Goal: Task Accomplishment & Management: Manage account settings

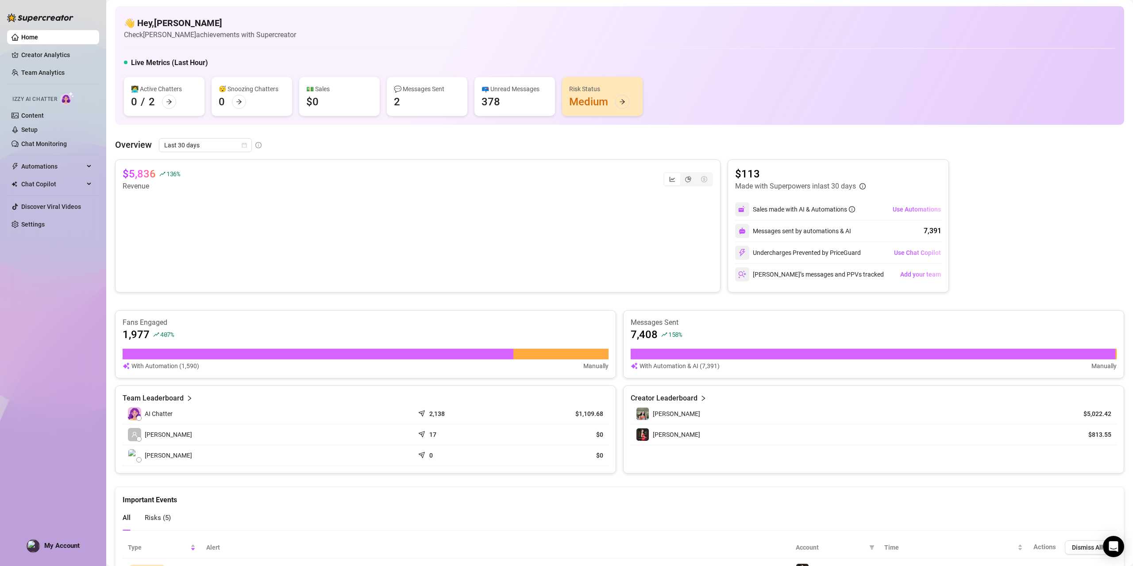
scroll to position [133, 0]
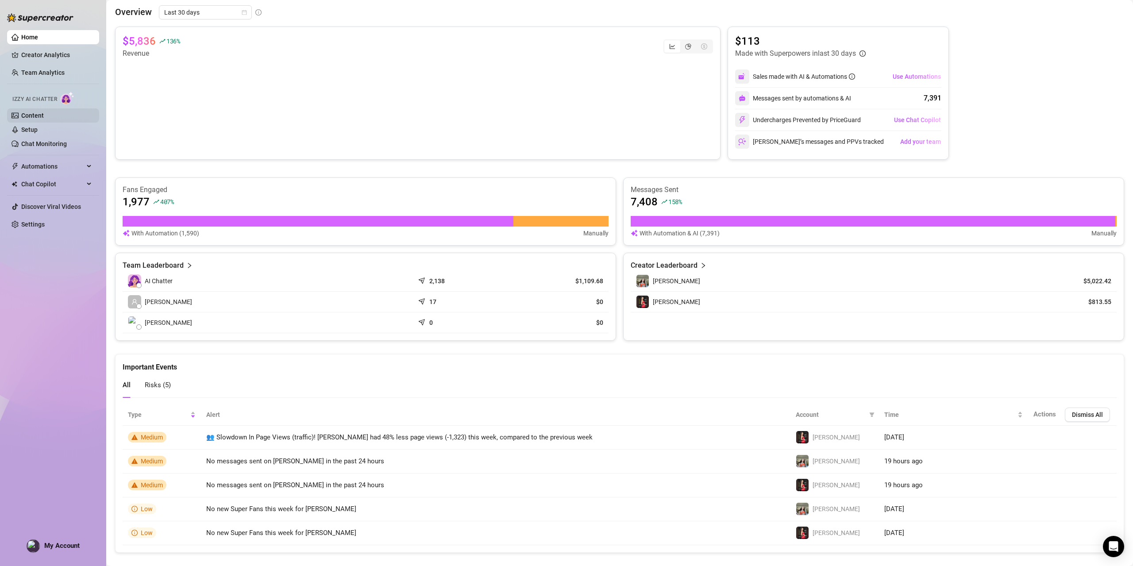
click at [43, 115] on link "Content" at bounding box center [32, 115] width 23 height 7
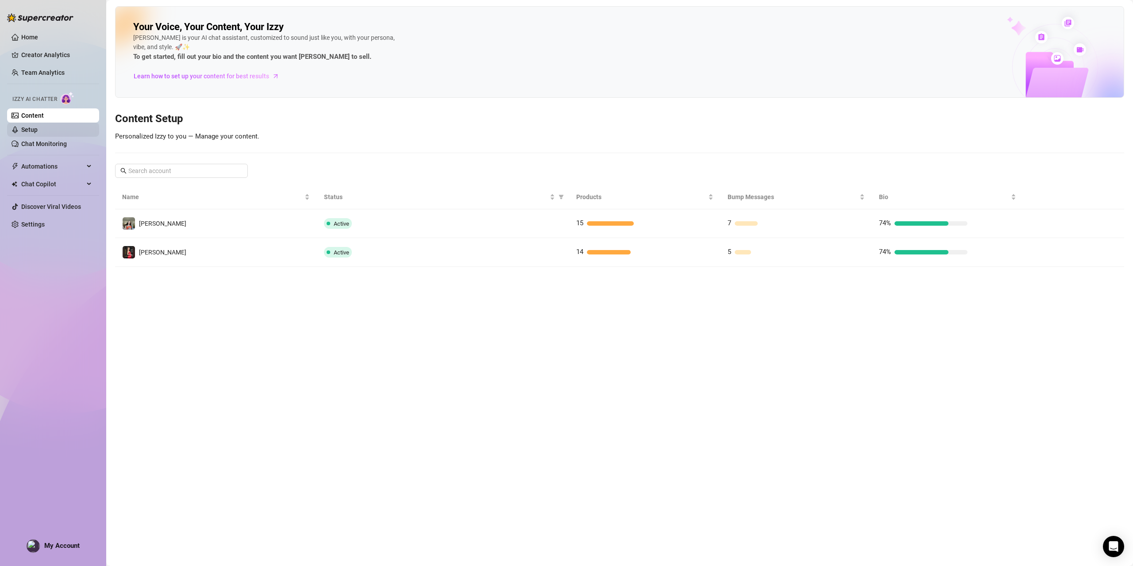
click at [38, 127] on link "Setup" at bounding box center [29, 129] width 16 height 7
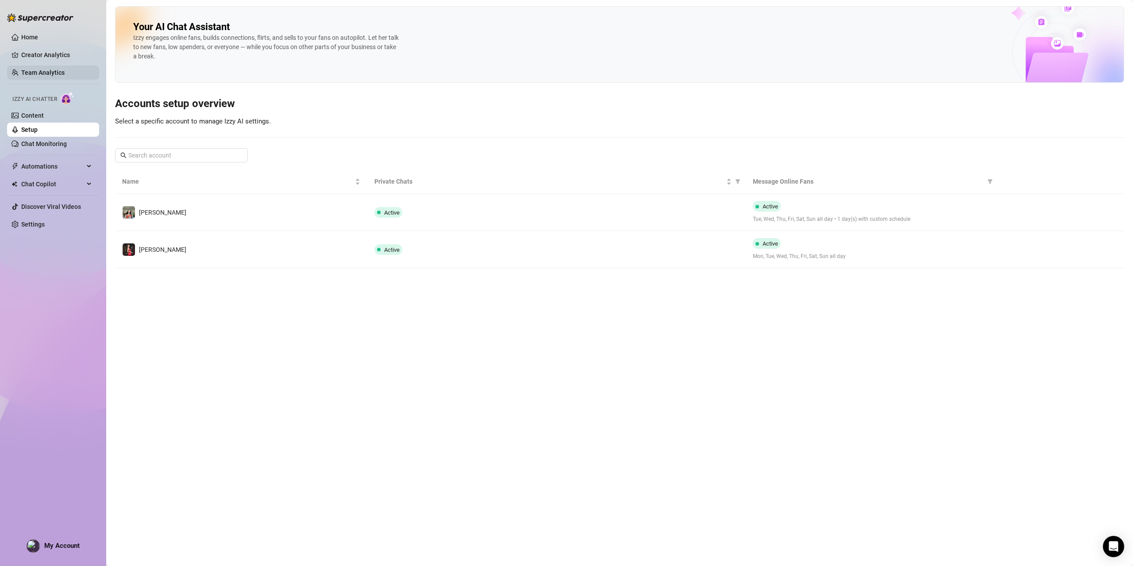
click at [41, 69] on link "Team Analytics" at bounding box center [42, 72] width 43 height 7
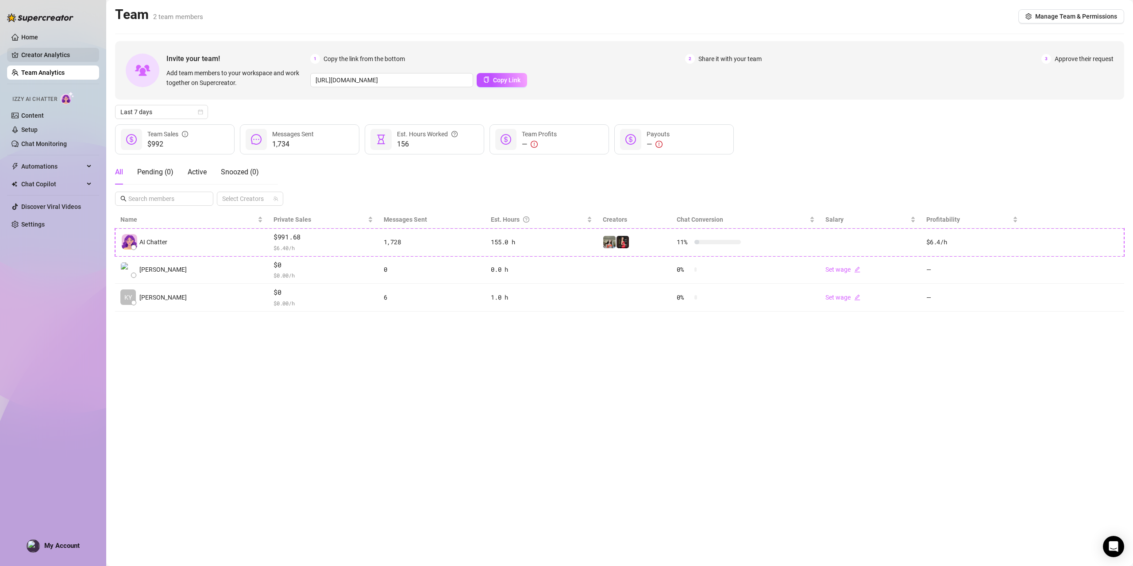
click at [57, 57] on link "Creator Analytics" at bounding box center [56, 55] width 71 height 14
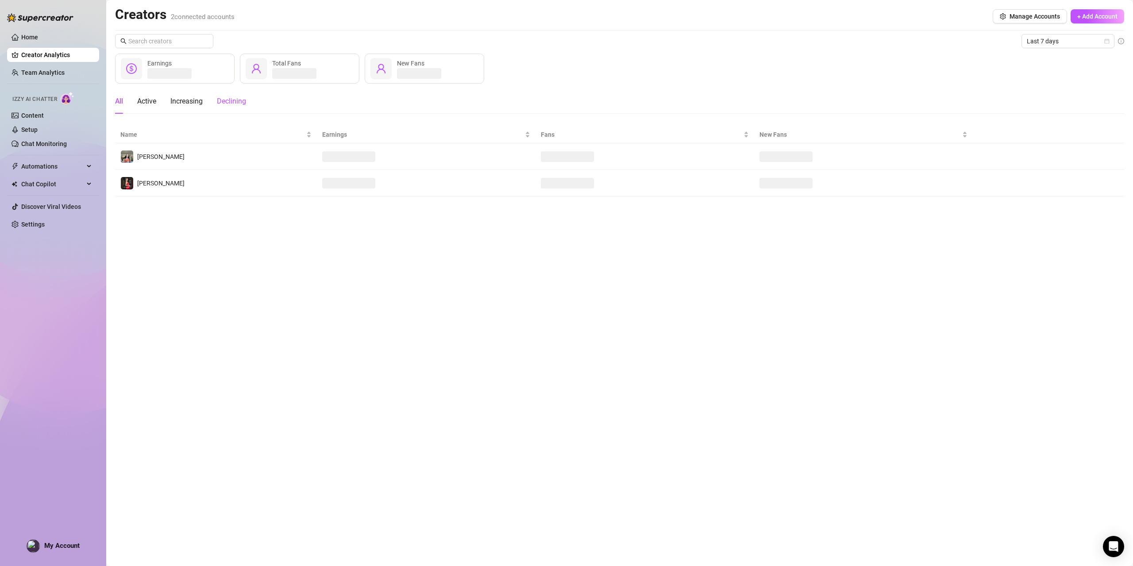
click at [235, 105] on div "Declining" at bounding box center [231, 101] width 29 height 11
click at [41, 98] on span "Izzy AI Chatter" at bounding box center [34, 99] width 45 height 8
click at [27, 227] on link "Settings" at bounding box center [32, 224] width 23 height 7
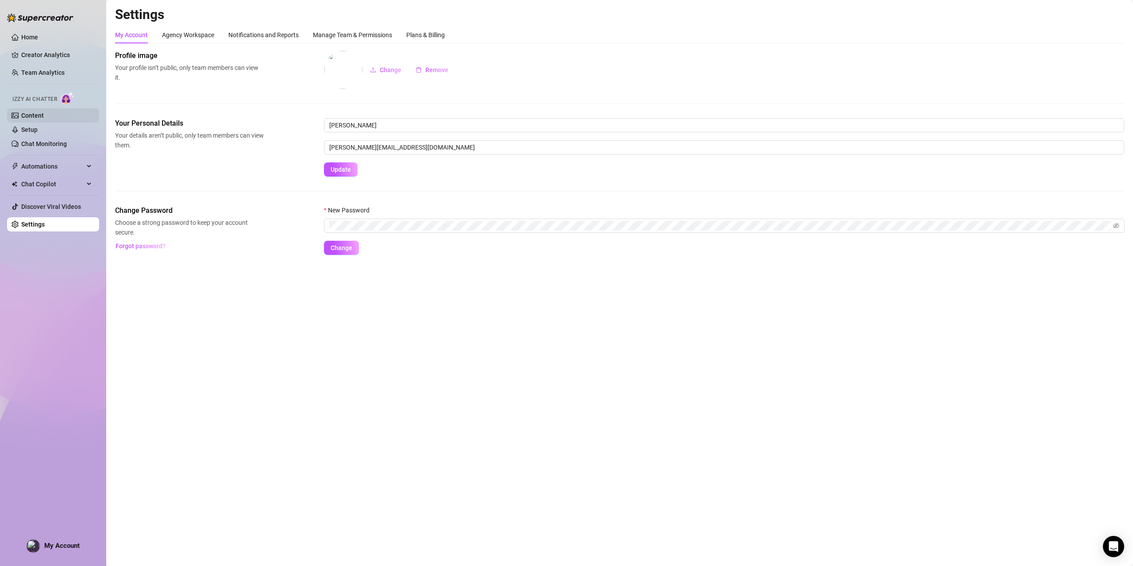
click at [40, 117] on link "Content" at bounding box center [32, 115] width 23 height 7
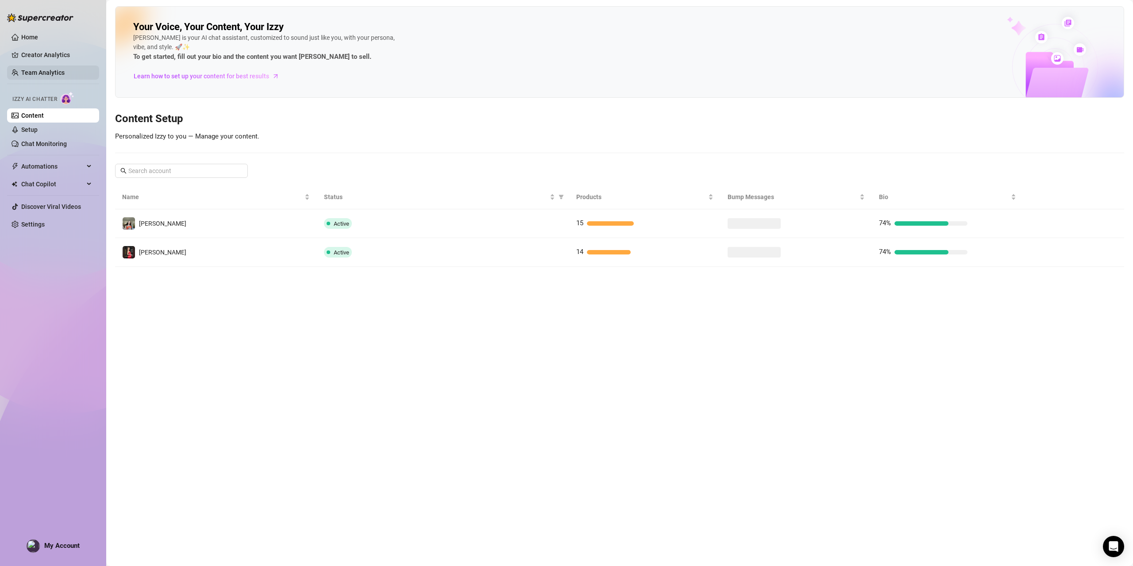
click at [38, 69] on link "Team Analytics" at bounding box center [42, 72] width 43 height 7
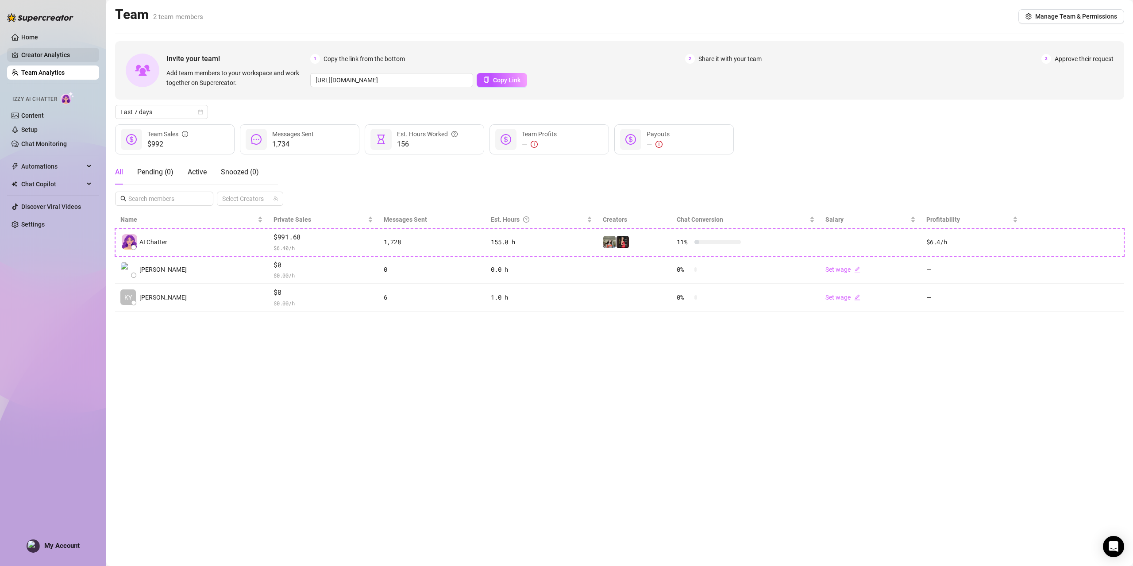
click at [46, 50] on link "Creator Analytics" at bounding box center [56, 55] width 71 height 14
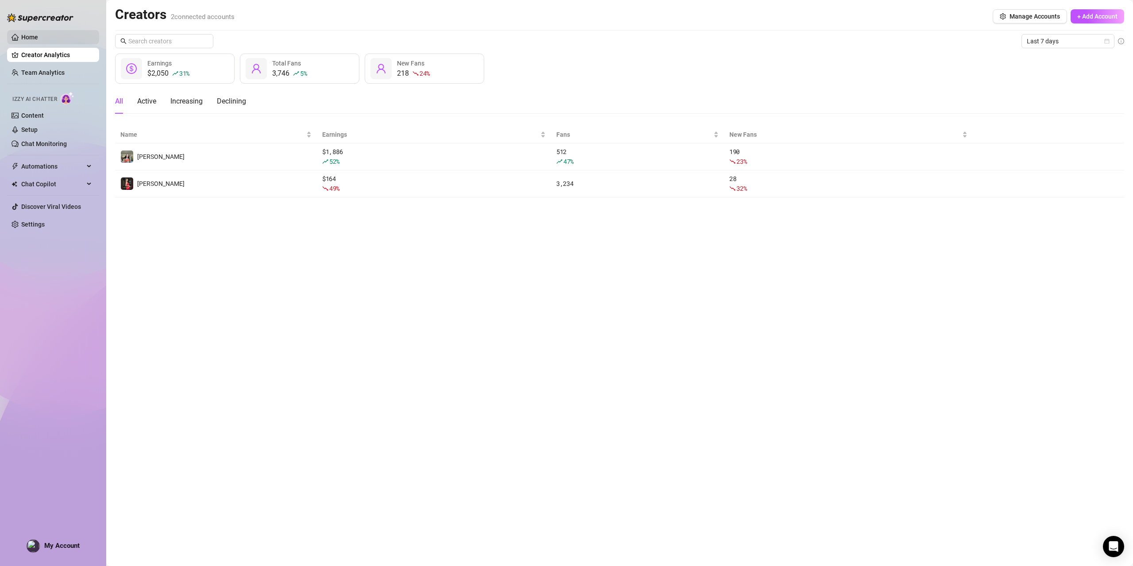
click at [36, 34] on link "Home" at bounding box center [29, 37] width 17 height 7
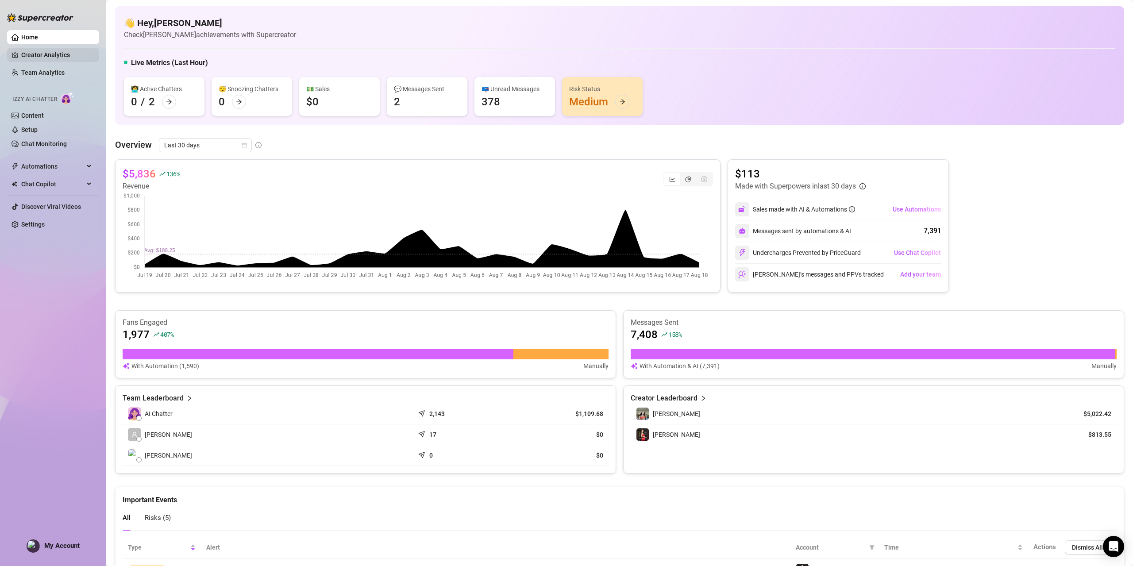
click at [41, 52] on link "Creator Analytics" at bounding box center [56, 55] width 71 height 14
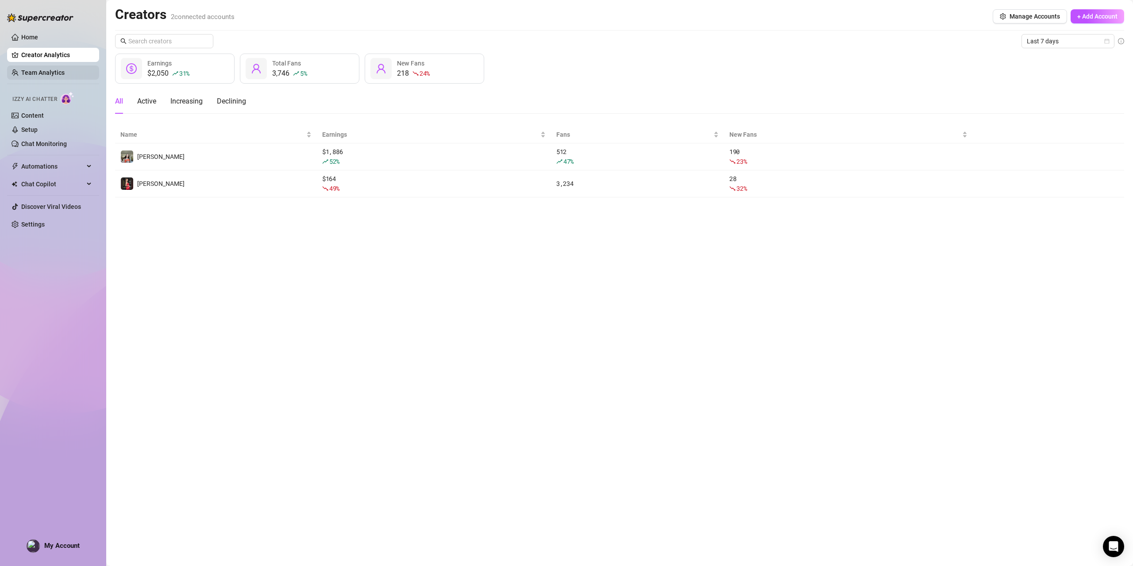
click at [35, 70] on link "Team Analytics" at bounding box center [42, 72] width 43 height 7
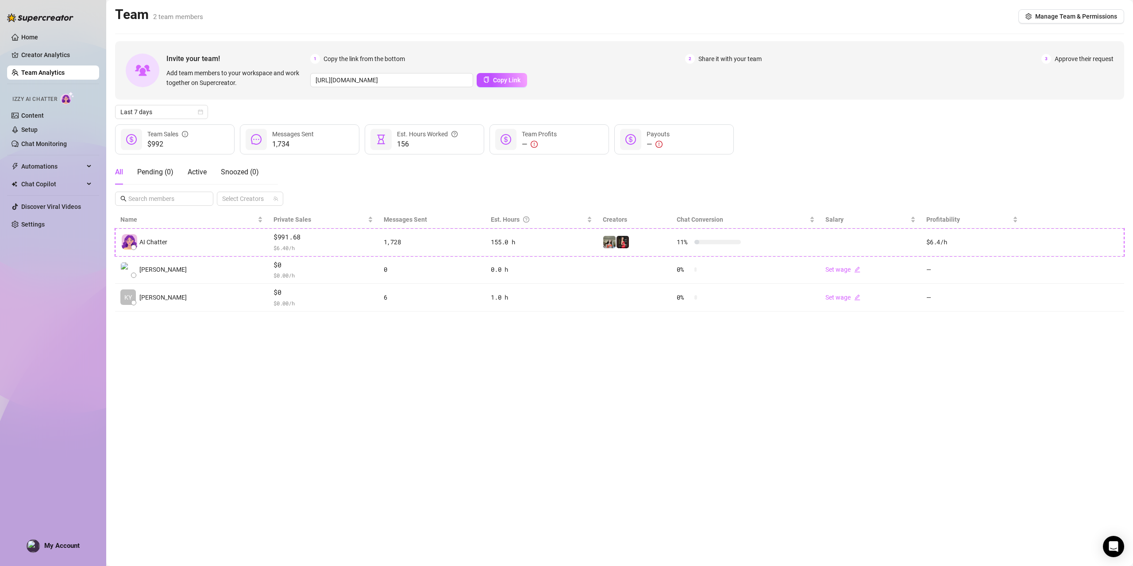
drag, startPoint x: 46, startPoint y: 332, endPoint x: 31, endPoint y: 341, distance: 17.5
click at [31, 341] on div "Home Creator Analytics Team Analytics Izzy AI Chatter Content Setup Chat Monito…" at bounding box center [53, 279] width 92 height 558
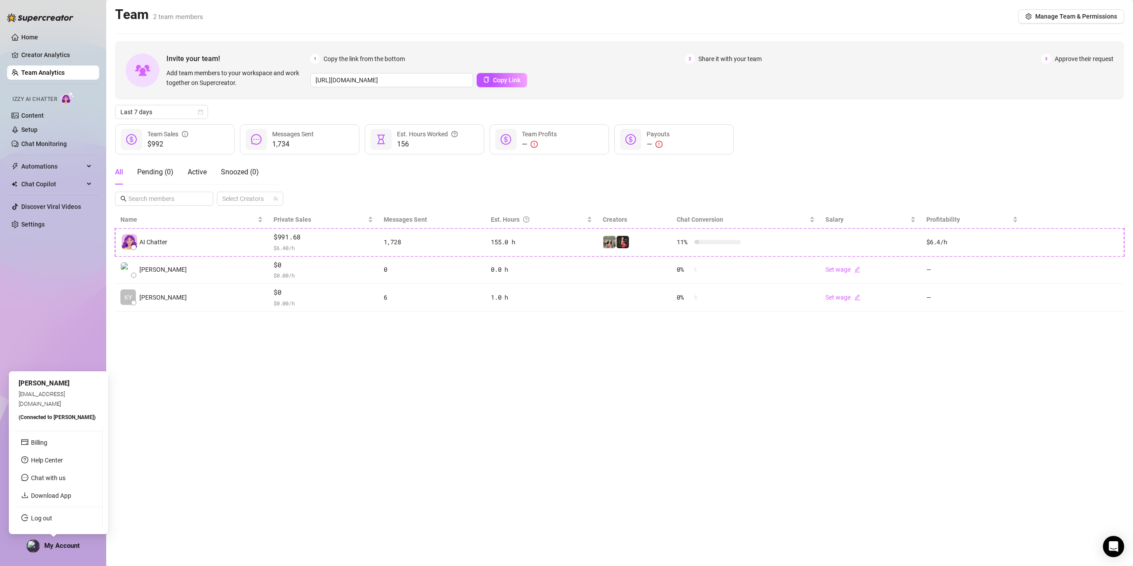
click at [70, 548] on span "My Account" at bounding box center [61, 546] width 35 height 8
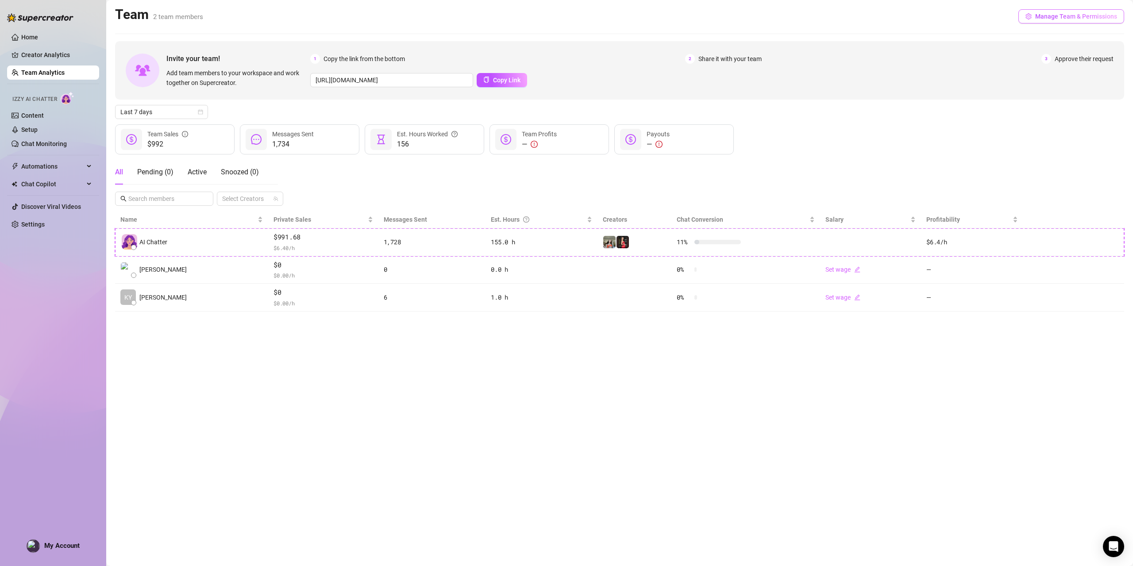
click at [1044, 17] on span "Manage Team & Permissions" at bounding box center [1076, 16] width 82 height 7
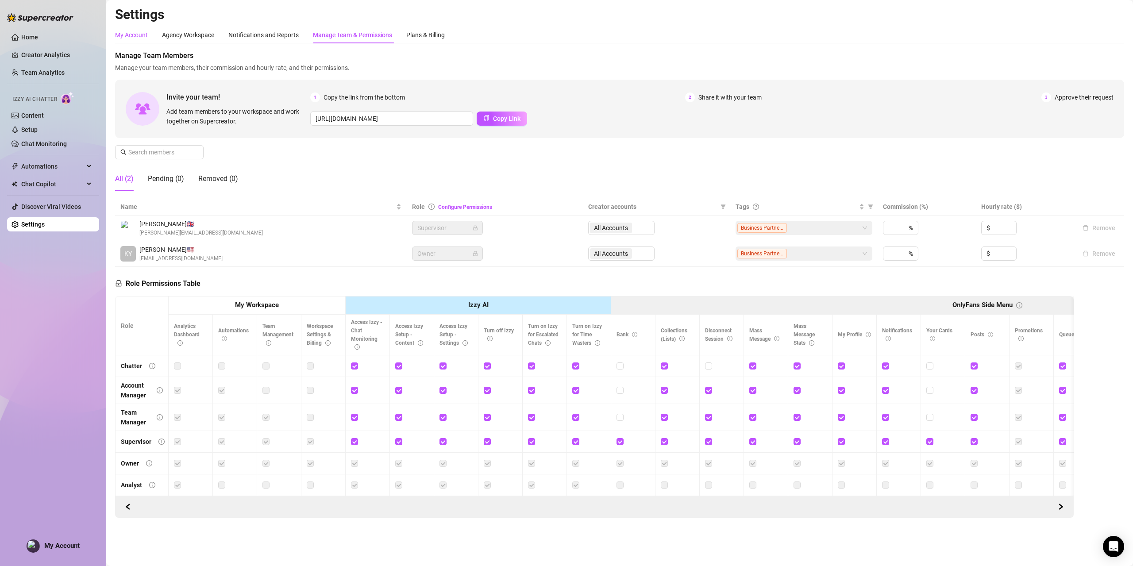
click at [138, 39] on div "My Account" at bounding box center [131, 35] width 33 height 10
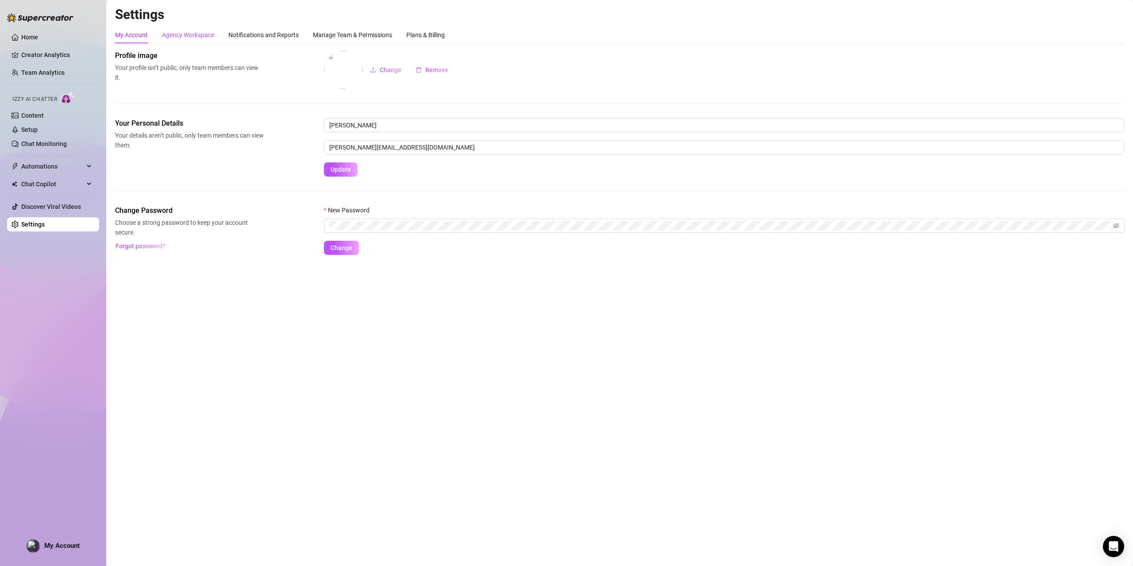
click at [195, 31] on div "Agency Workspace" at bounding box center [188, 35] width 52 height 10
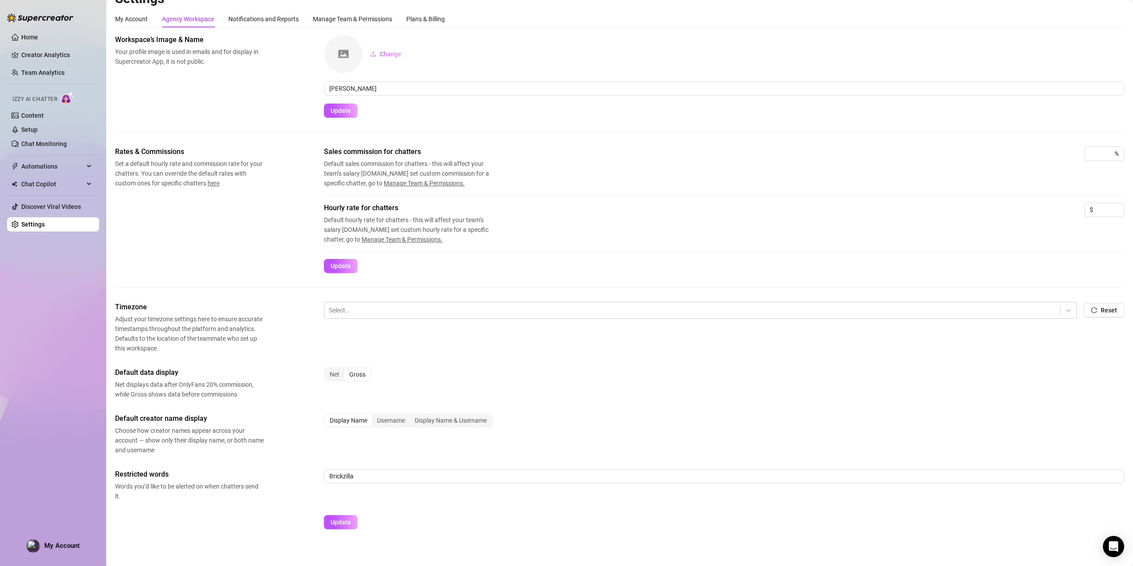
scroll to position [23, 0]
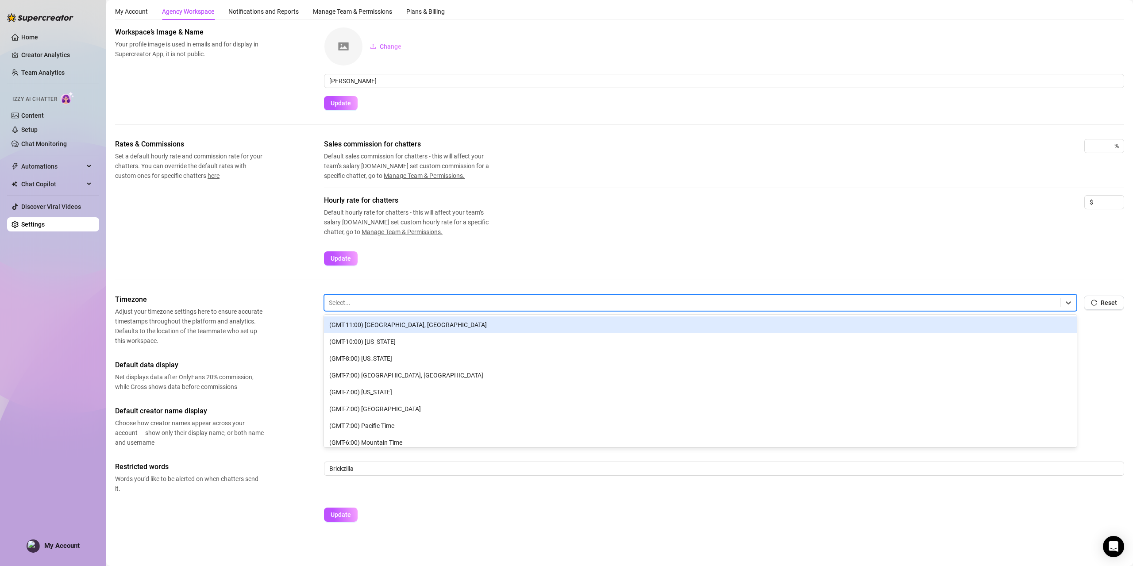
click at [400, 297] on div at bounding box center [692, 303] width 727 height 12
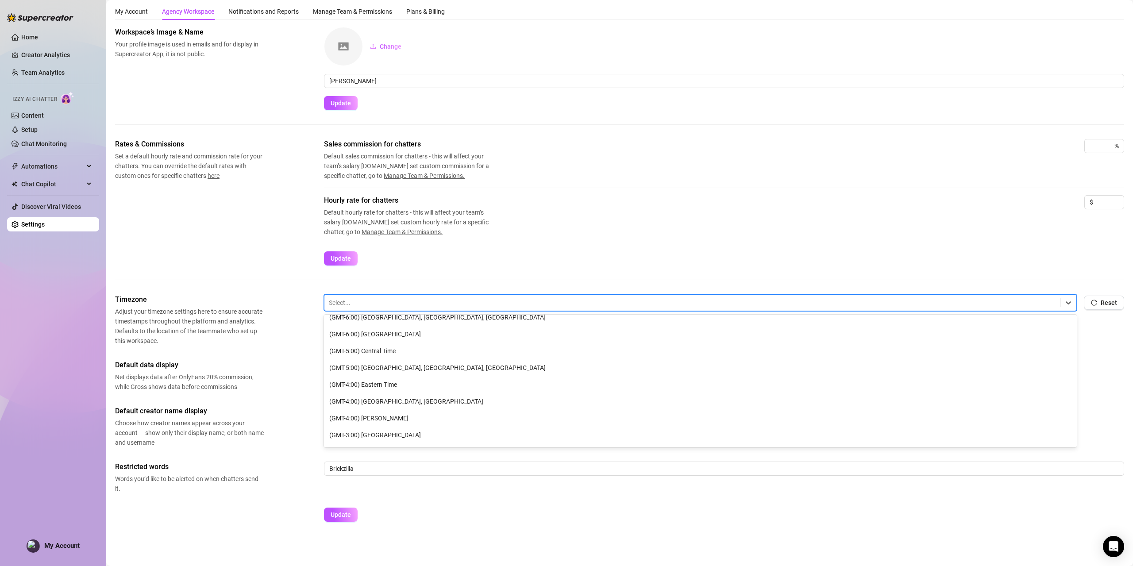
scroll to position [177, 0]
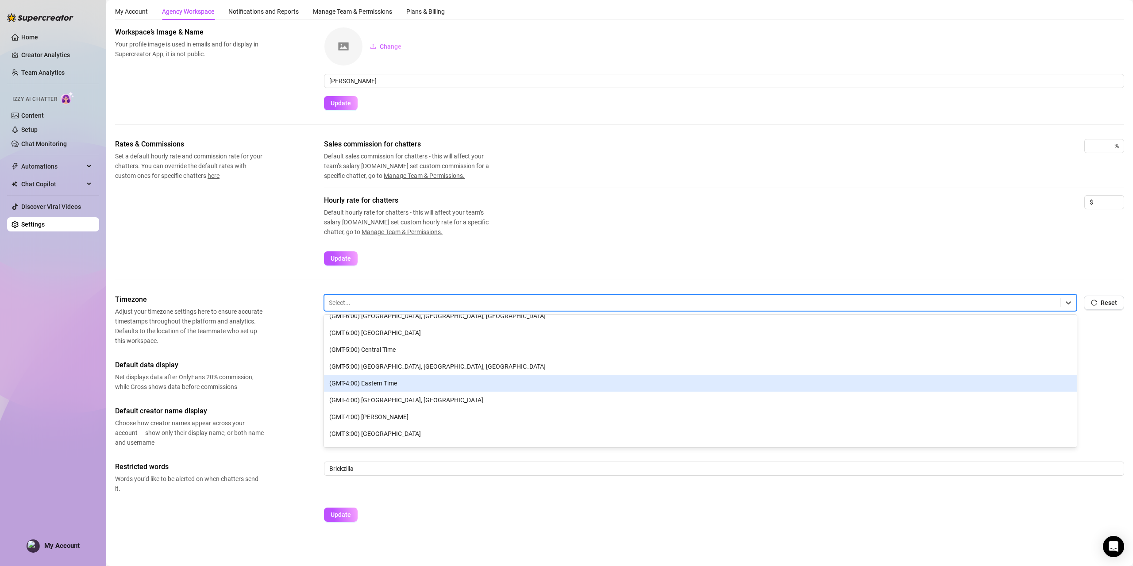
click at [438, 381] on div "(GMT-4:00) Eastern Time" at bounding box center [700, 383] width 753 height 17
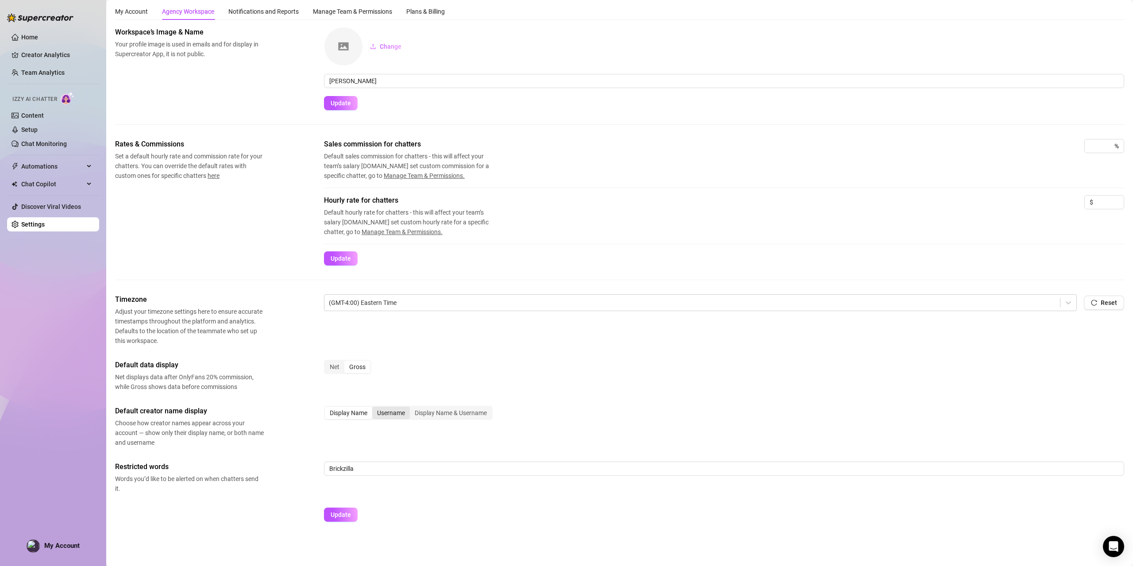
click at [389, 410] on div "Username" at bounding box center [391, 413] width 38 height 12
click at [374, 408] on input "Username" at bounding box center [374, 408] width 0 height 0
click at [454, 413] on div "Display Name & Username" at bounding box center [451, 413] width 82 height 12
click at [412, 408] on input "Display Name & Username" at bounding box center [412, 408] width 0 height 0
click at [350, 409] on div "Display Name" at bounding box center [348, 413] width 47 height 12
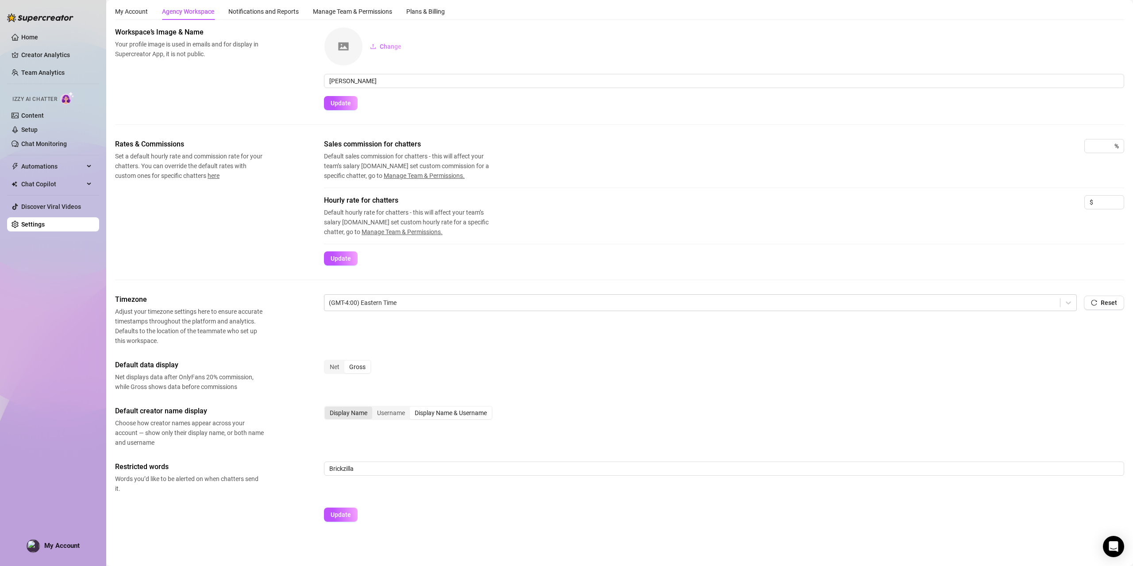
click at [327, 408] on input "Display Name" at bounding box center [327, 408] width 0 height 0
click at [345, 515] on span "Update" at bounding box center [341, 514] width 20 height 7
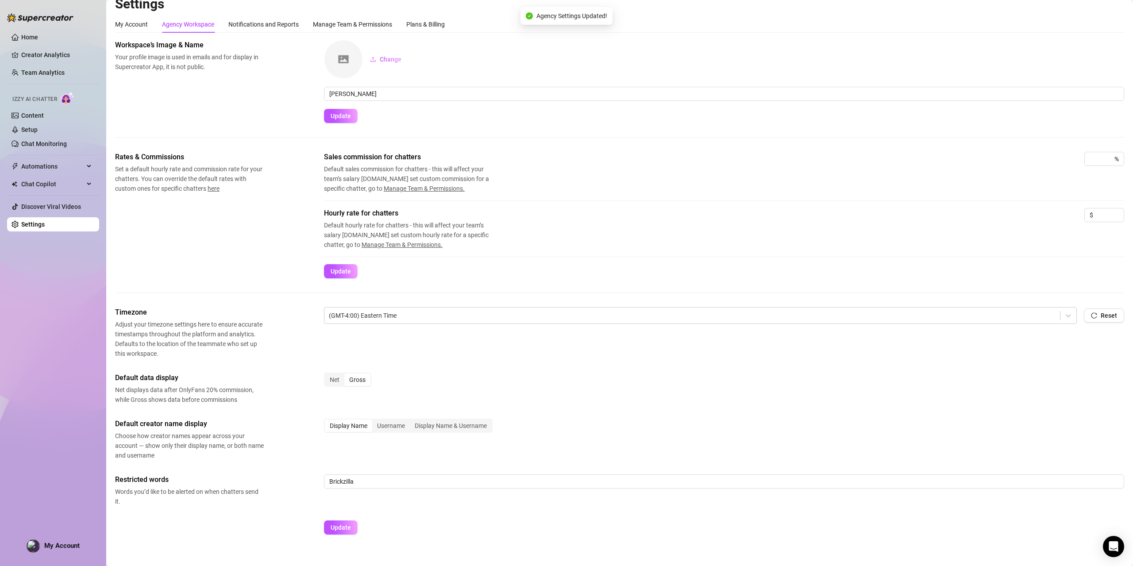
scroll to position [0, 0]
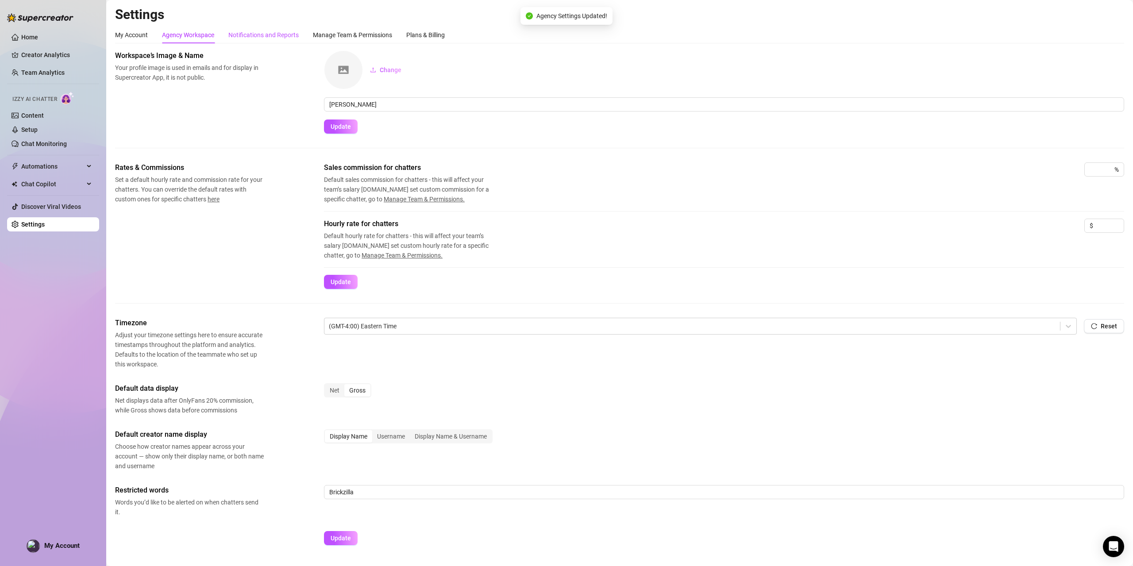
click at [262, 32] on div "Notifications and Reports" at bounding box center [263, 35] width 70 height 10
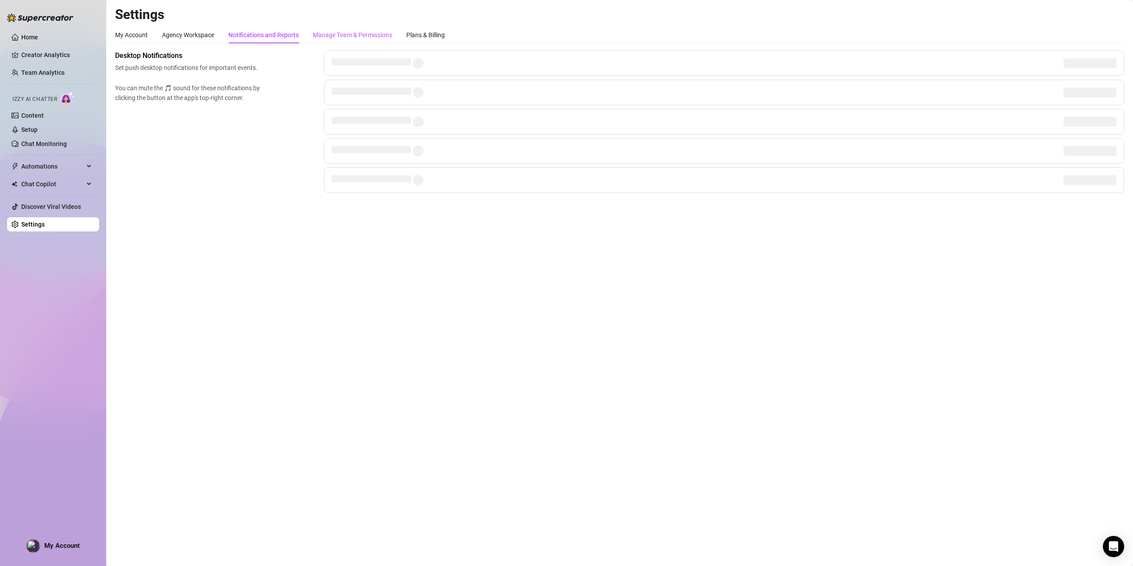
click at [353, 37] on div "Manage Team & Permissions" at bounding box center [352, 35] width 79 height 10
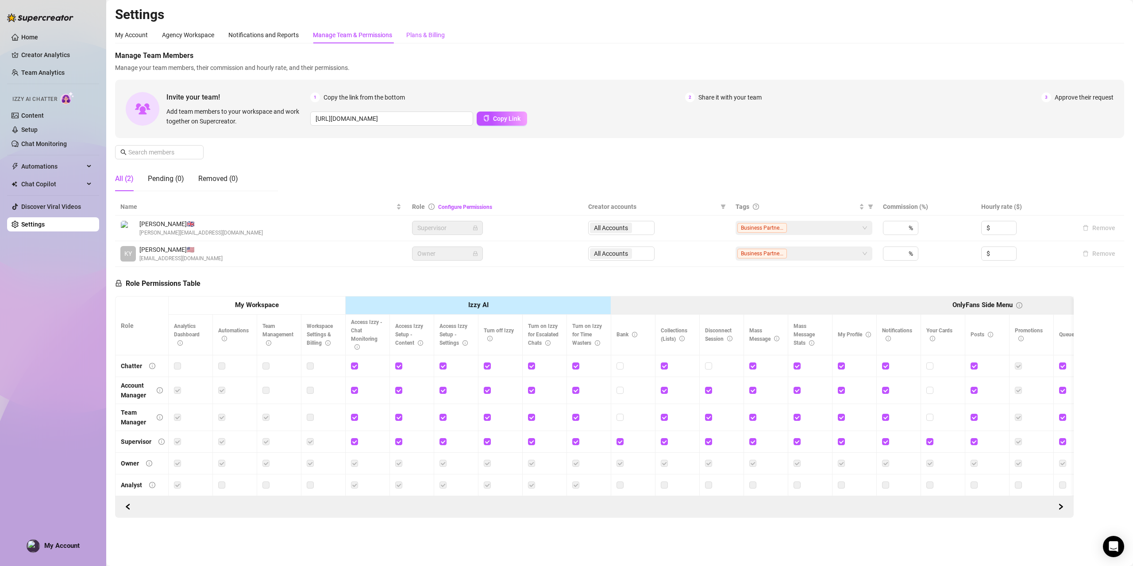
click at [427, 32] on div "Plans & Billing" at bounding box center [425, 35] width 38 height 10
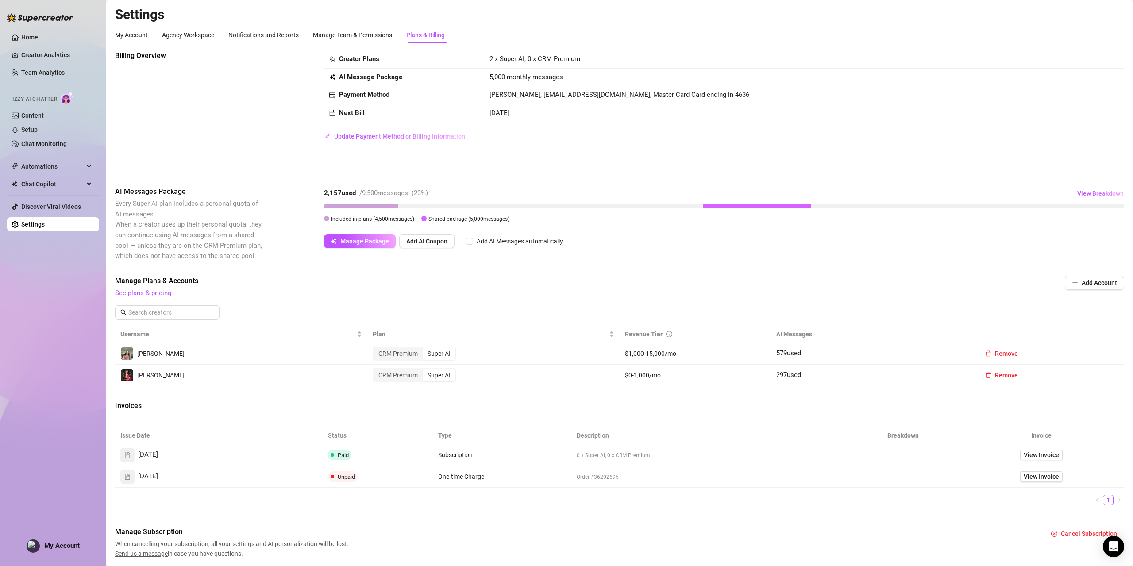
scroll to position [27, 0]
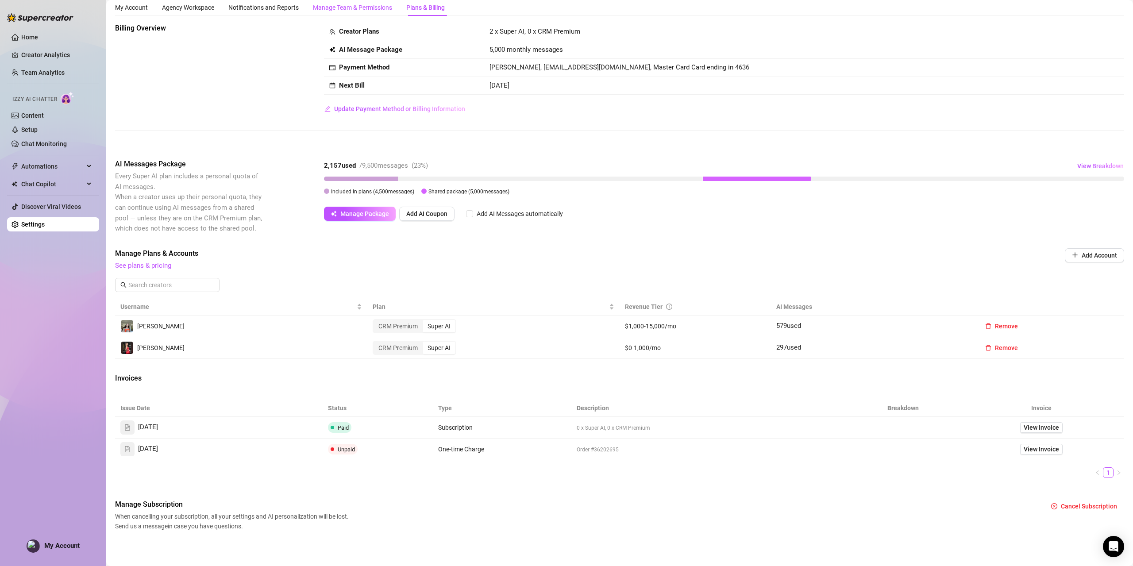
click at [339, 4] on div "Manage Team & Permissions" at bounding box center [352, 8] width 79 height 10
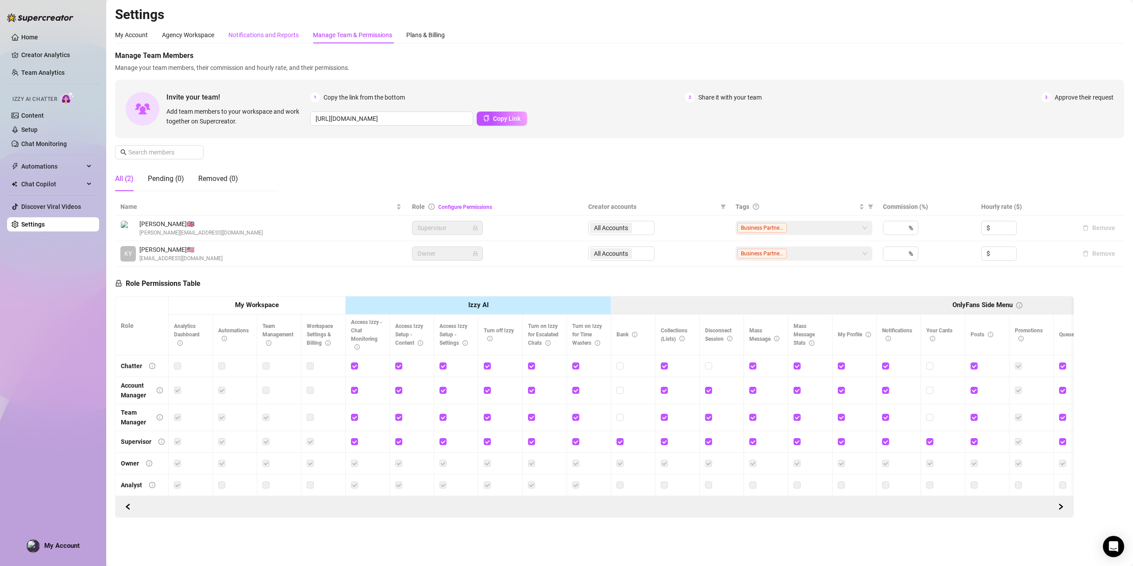
click at [256, 33] on div "Notifications and Reports" at bounding box center [263, 35] width 70 height 10
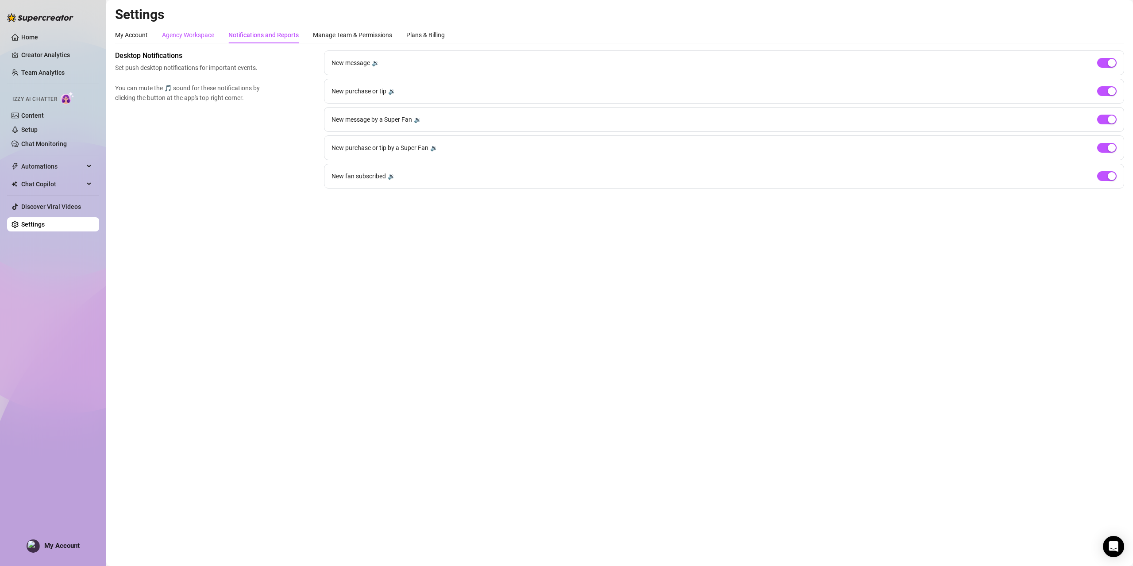
click at [191, 33] on div "Agency Workspace" at bounding box center [188, 35] width 52 height 10
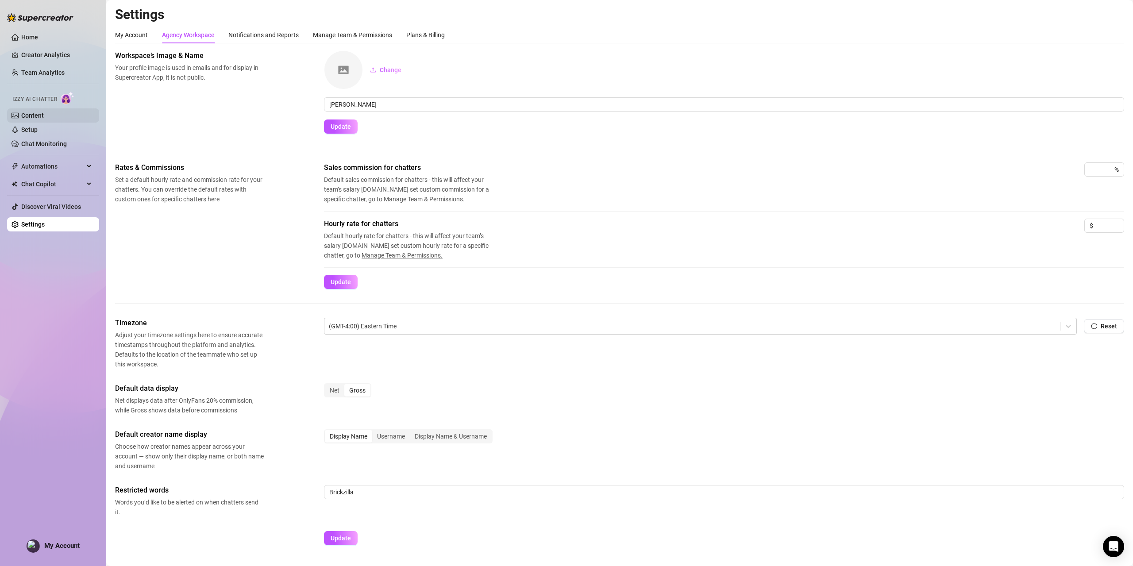
click at [43, 115] on link "Content" at bounding box center [32, 115] width 23 height 7
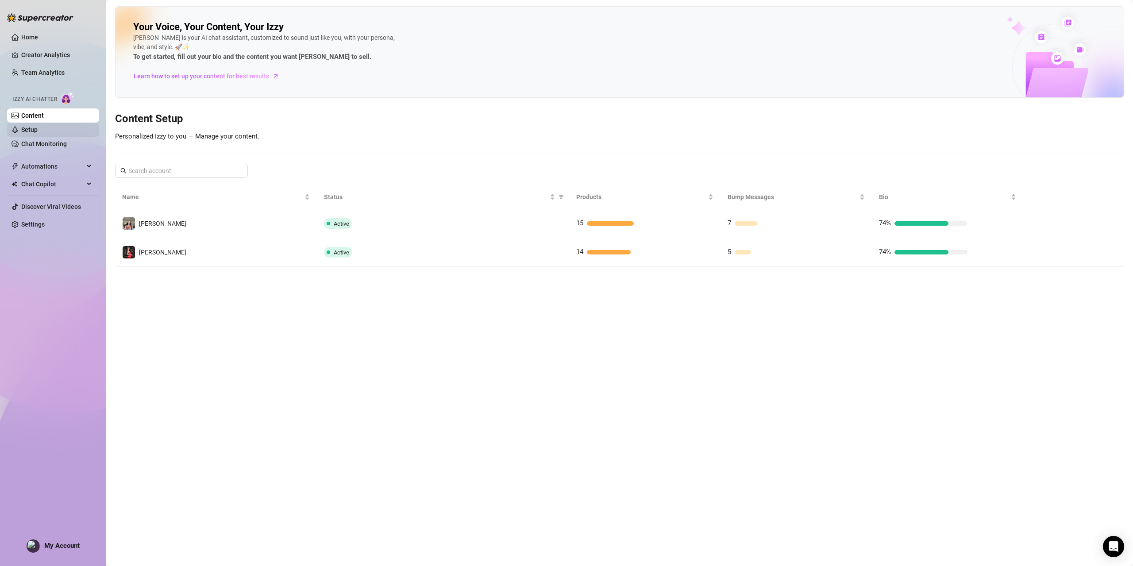
click at [38, 127] on link "Setup" at bounding box center [29, 129] width 16 height 7
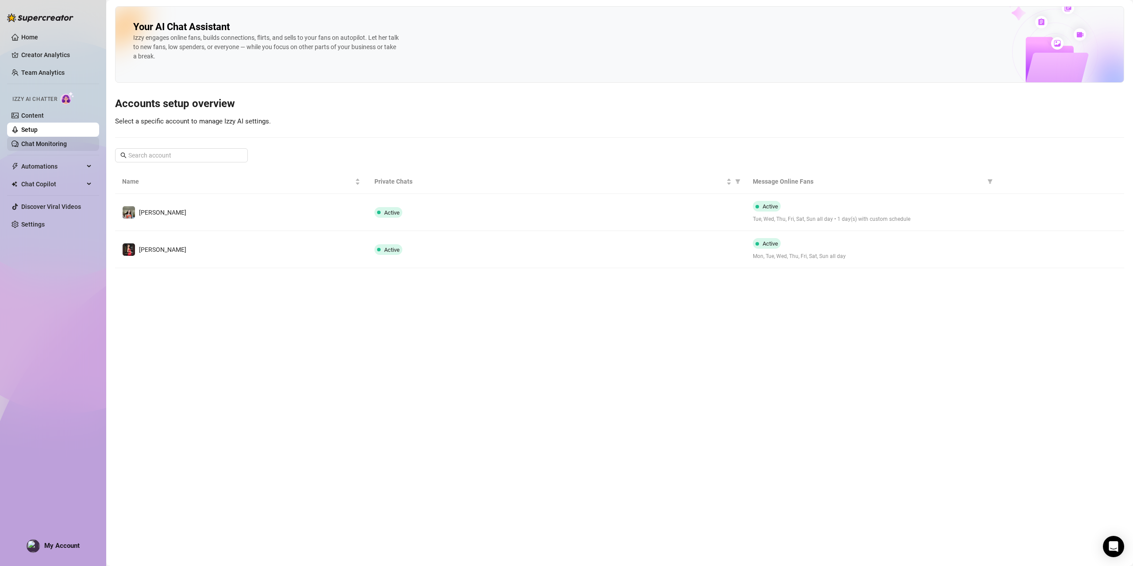
click at [34, 140] on link "Chat Monitoring" at bounding box center [44, 143] width 46 height 7
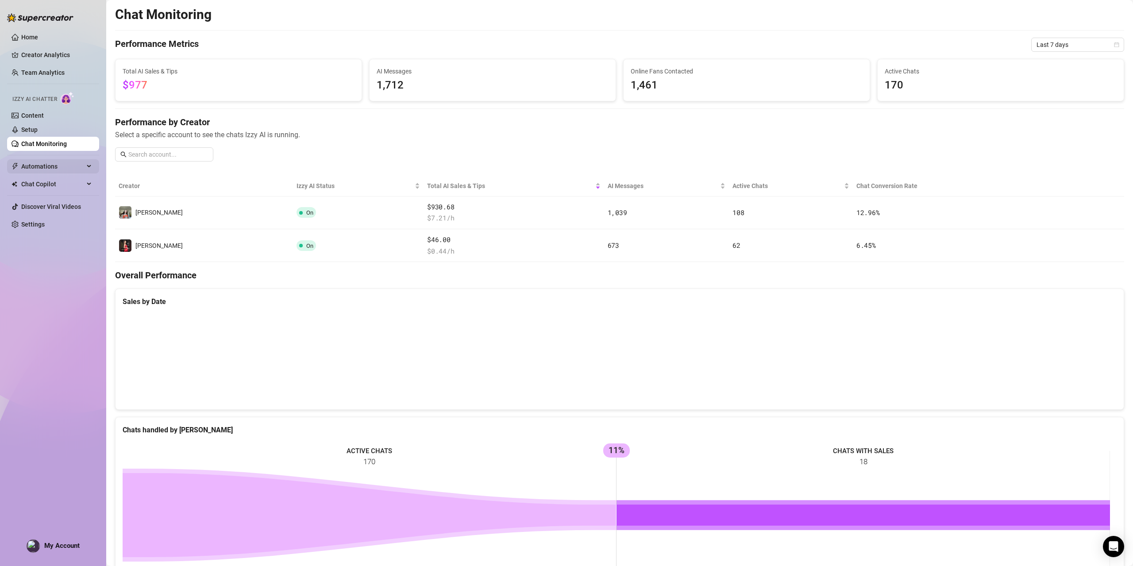
click at [42, 162] on span "Automations" at bounding box center [52, 166] width 63 height 14
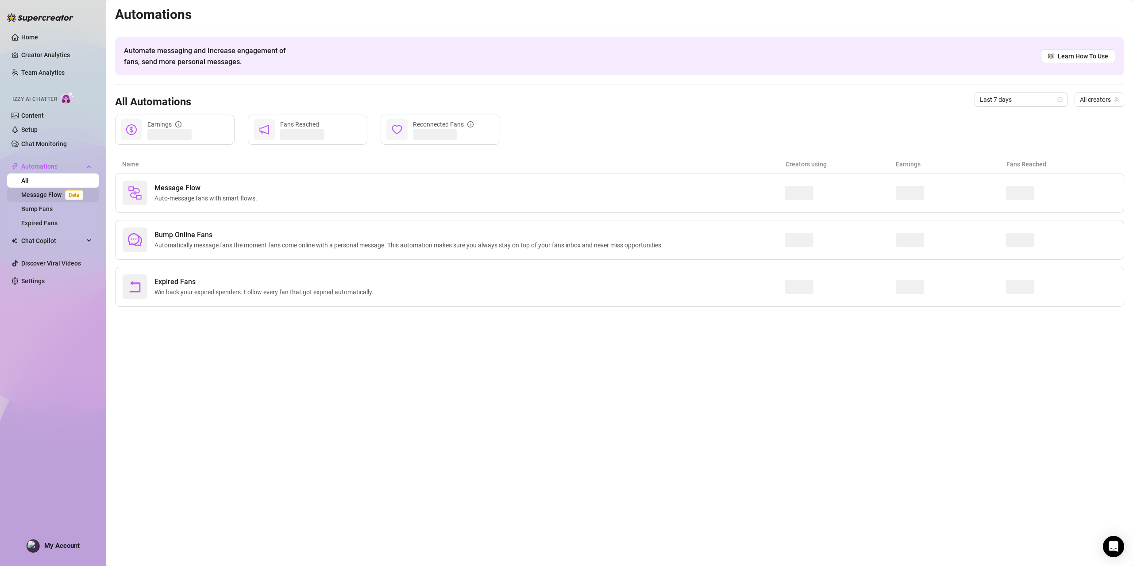
click at [39, 193] on link "Message Flow Beta" at bounding box center [53, 194] width 65 height 7
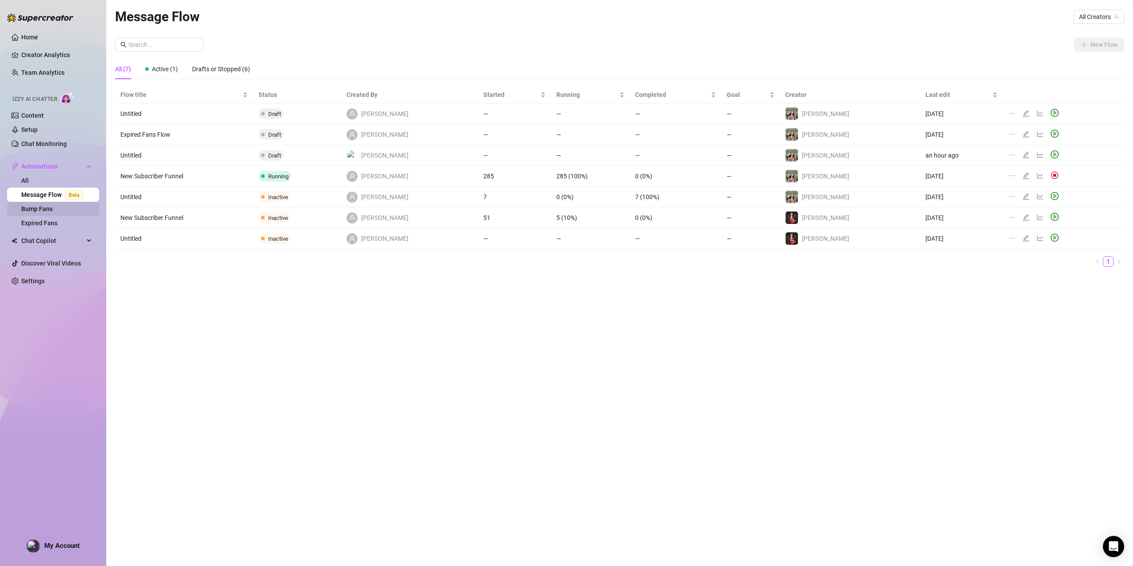
click at [44, 205] on link "Bump Fans" at bounding box center [36, 208] width 31 height 7
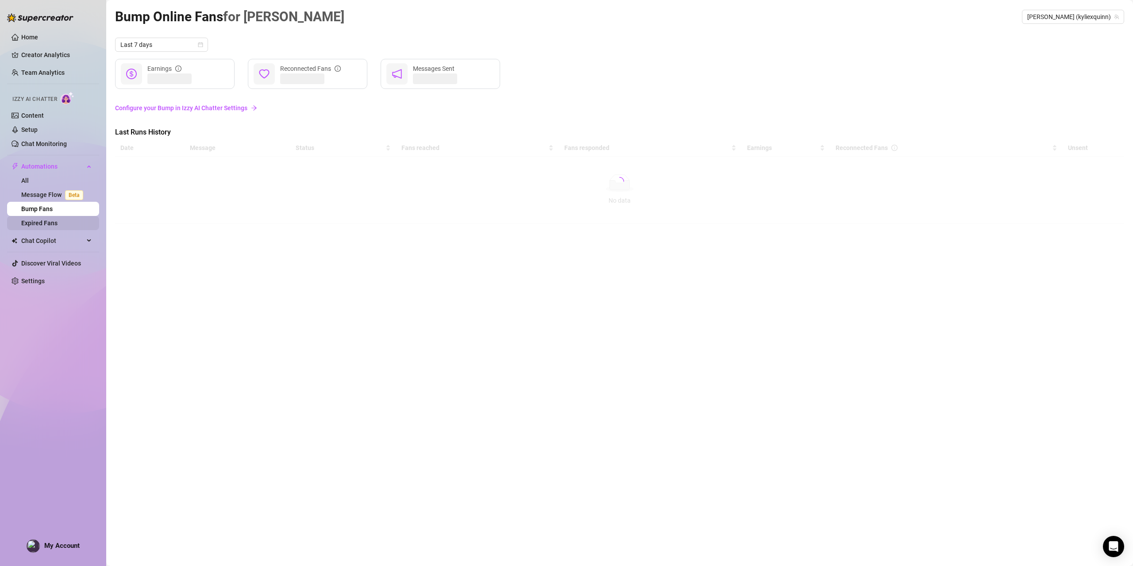
click at [45, 219] on link "Expired Fans" at bounding box center [39, 222] width 36 height 7
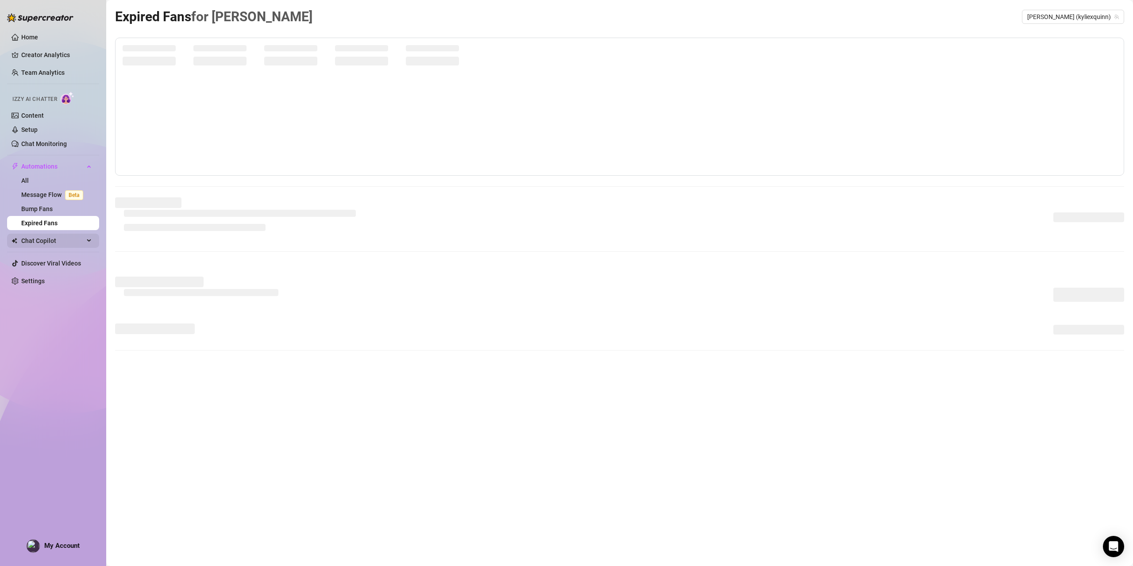
click at [89, 241] on icon at bounding box center [90, 241] width 4 height 0
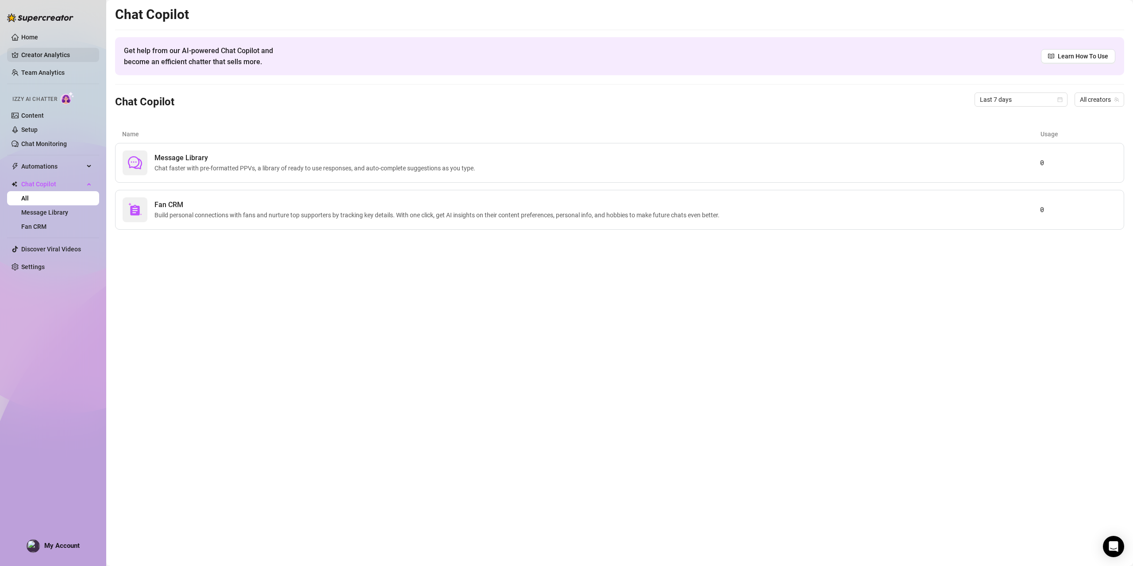
click at [35, 53] on link "Creator Analytics" at bounding box center [56, 55] width 71 height 14
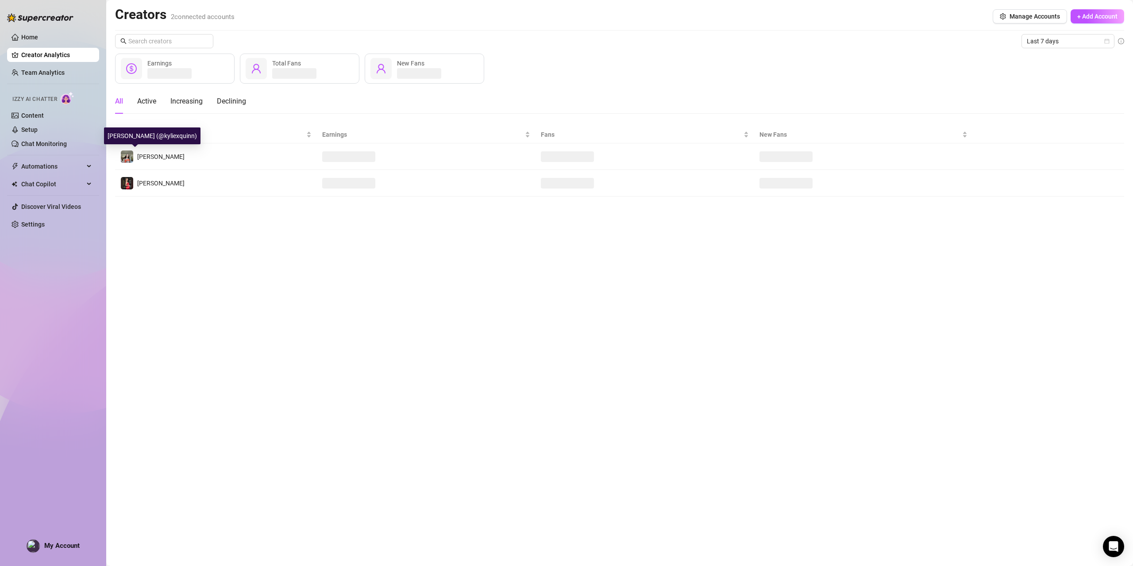
drag, startPoint x: 131, startPoint y: 153, endPoint x: 334, endPoint y: 285, distance: 242.4
click at [334, 285] on main "Creators 2 connected accounts Manage Accounts + Add Account Last 7 days Earning…" at bounding box center [619, 283] width 1027 height 566
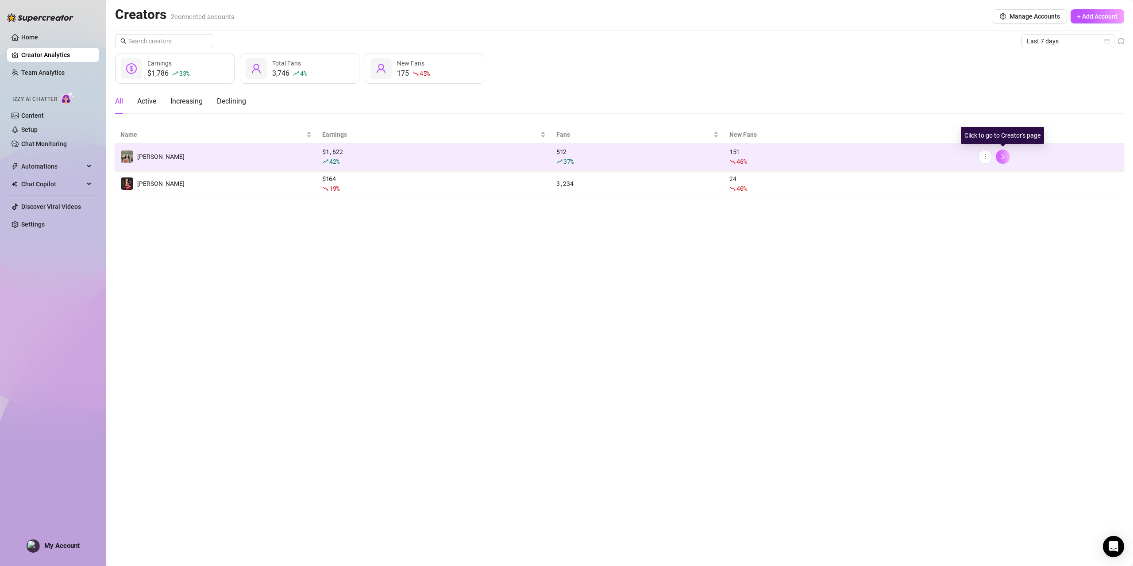
click at [1006, 159] on button "button" at bounding box center [1003, 157] width 14 height 14
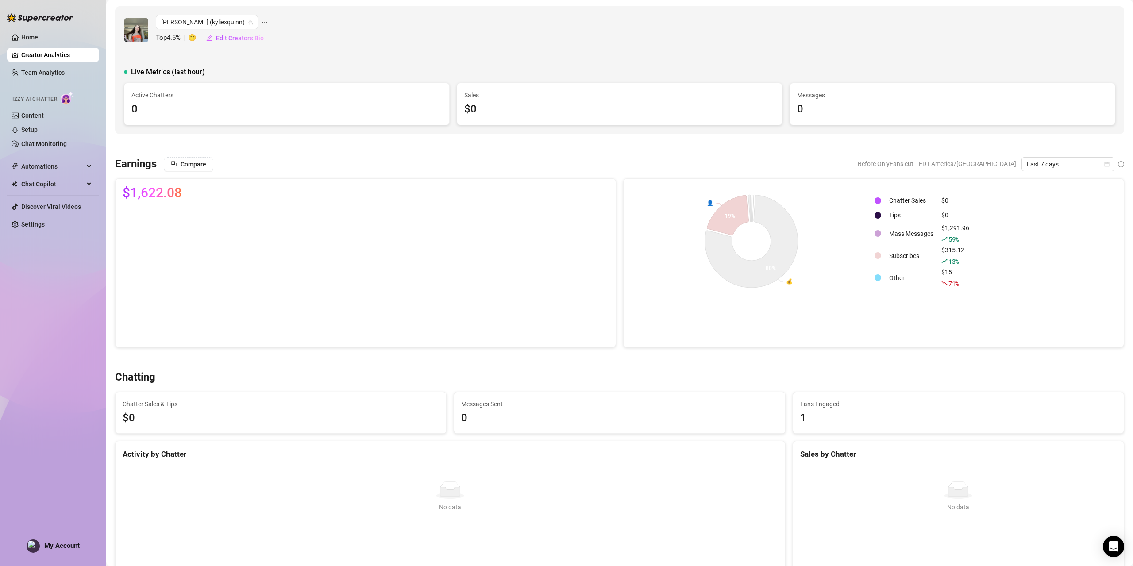
click at [906, 257] on td "Subscribes" at bounding box center [910, 255] width 51 height 21
click at [1104, 165] on icon "calendar" at bounding box center [1106, 164] width 5 height 5
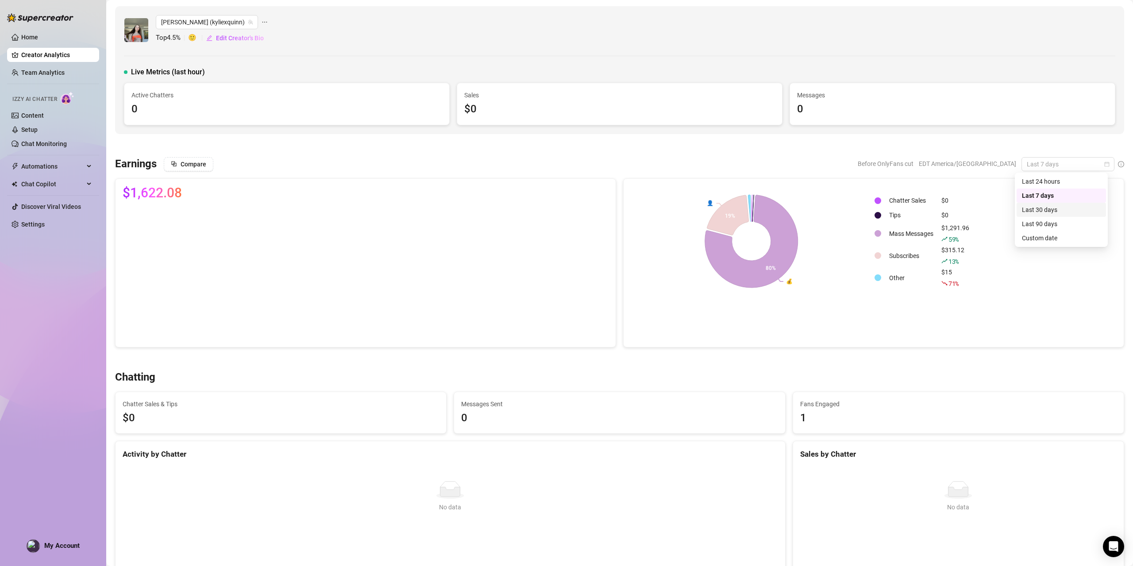
click at [1058, 211] on div "Last 30 days" at bounding box center [1061, 210] width 79 height 10
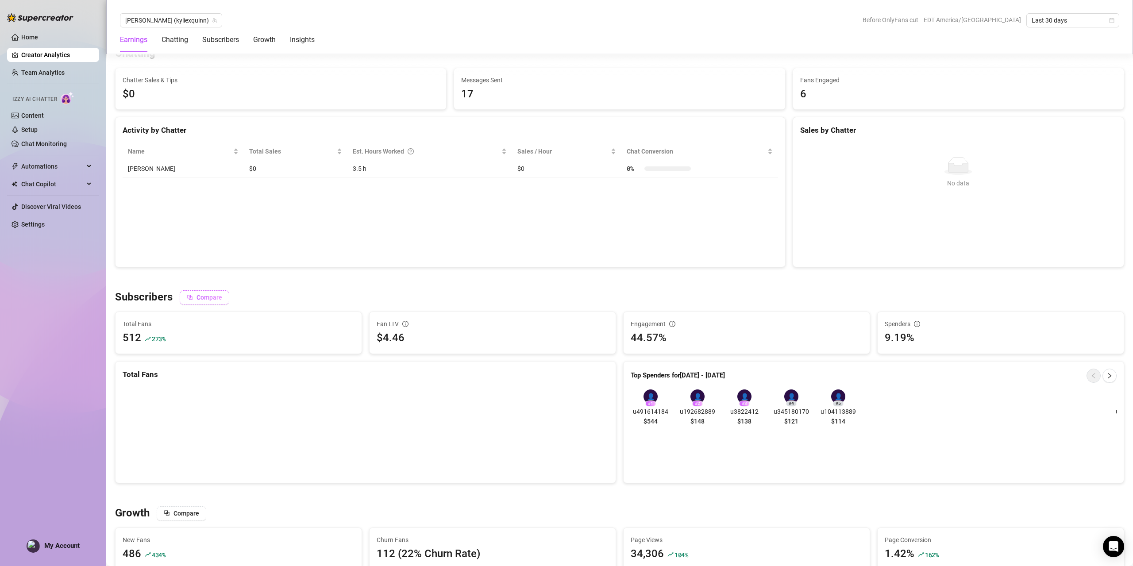
scroll to position [531, 0]
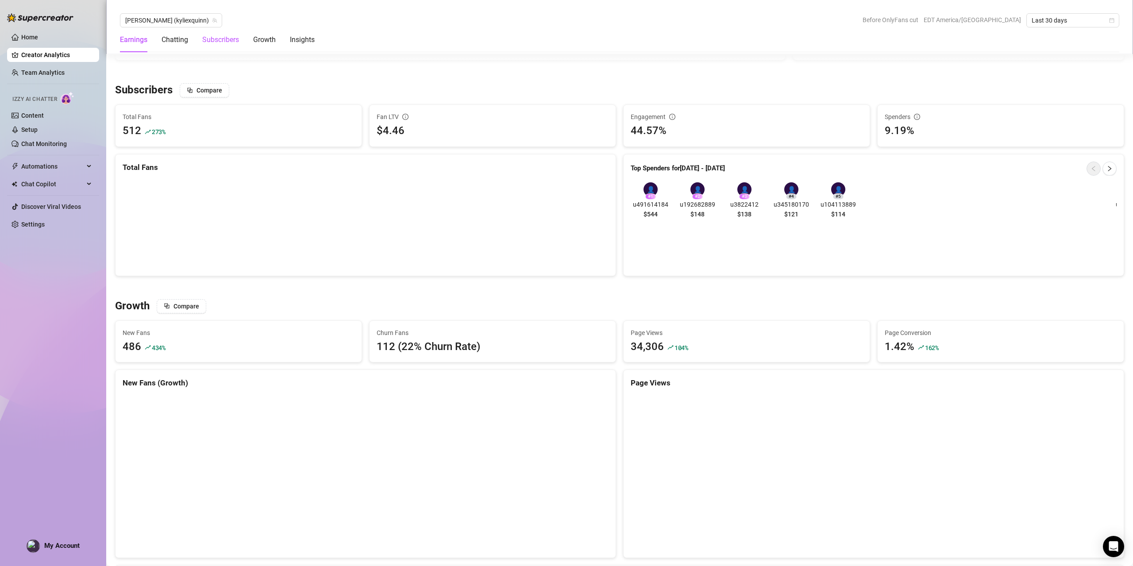
click at [229, 38] on div "Subscribers" at bounding box center [220, 40] width 37 height 11
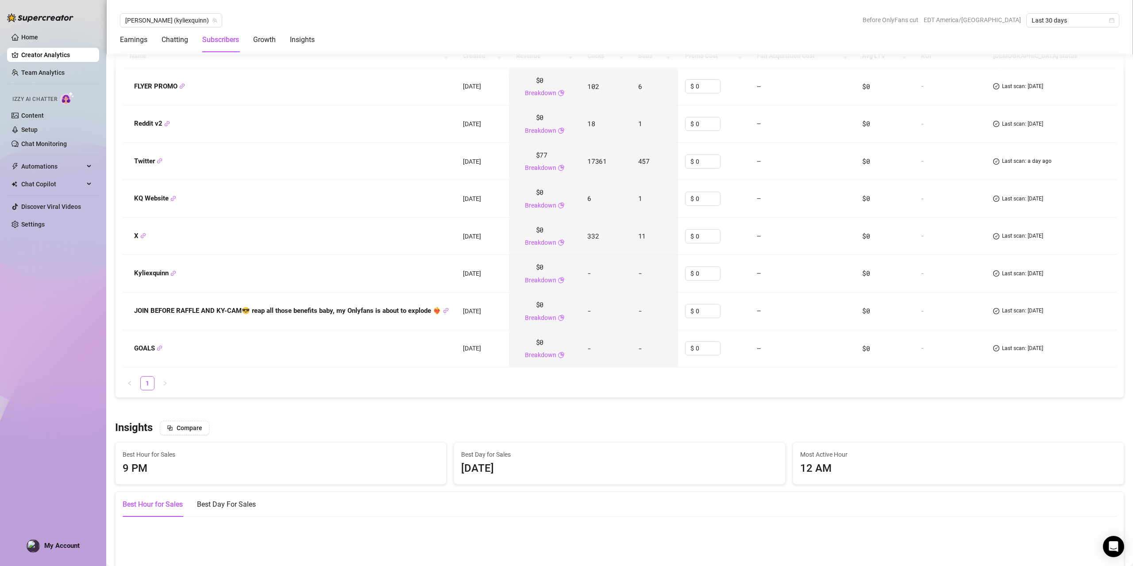
scroll to position [1085, 0]
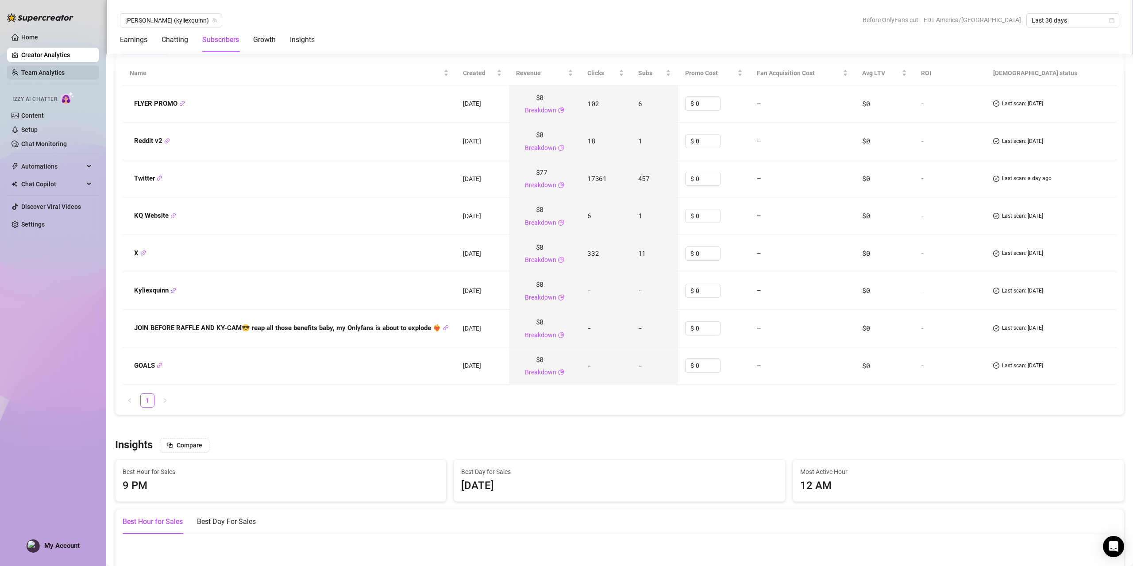
click at [35, 69] on link "Team Analytics" at bounding box center [42, 72] width 43 height 7
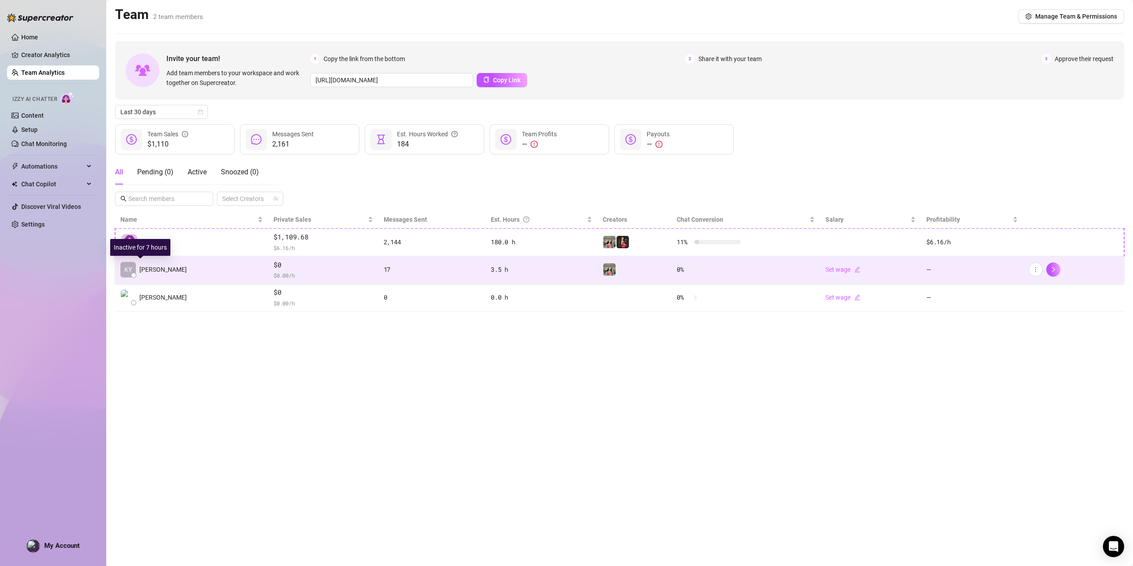
click at [125, 271] on span "KY" at bounding box center [128, 270] width 8 height 10
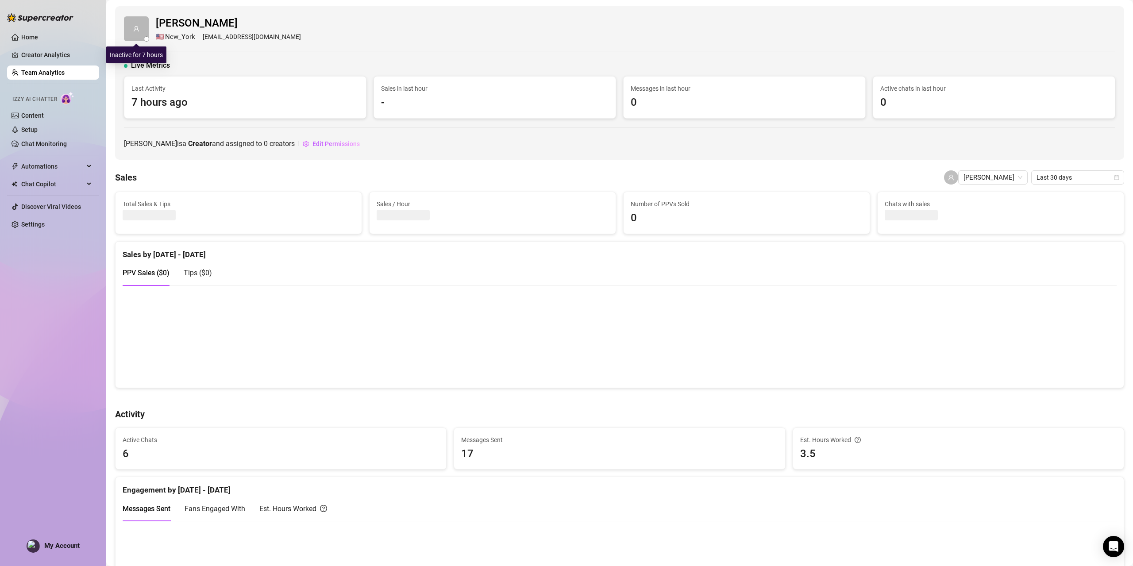
click at [137, 29] on icon "user" at bounding box center [136, 28] width 5 height 5
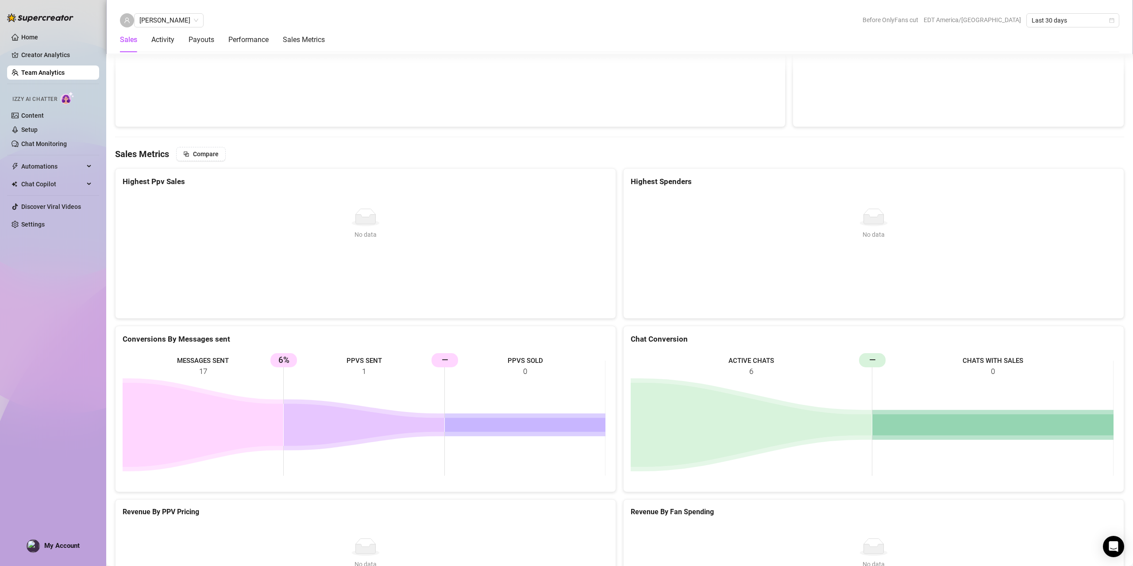
scroll to position [1215, 0]
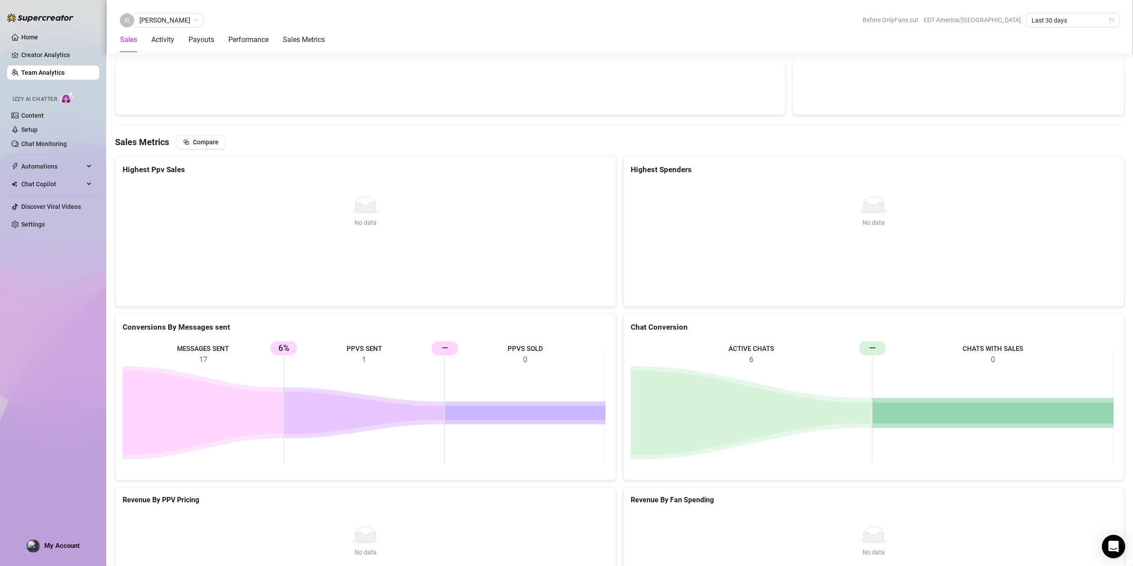
click at [1111, 543] on icon "Open Intercom Messenger" at bounding box center [1113, 547] width 10 height 12
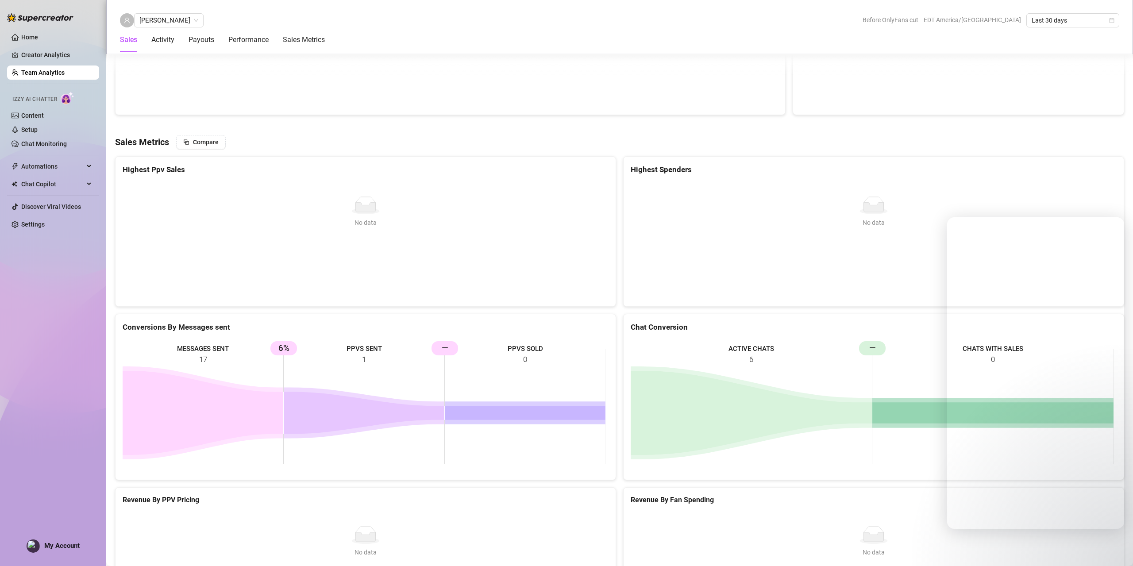
click at [899, 526] on div "No data No data" at bounding box center [873, 570] width 479 height 88
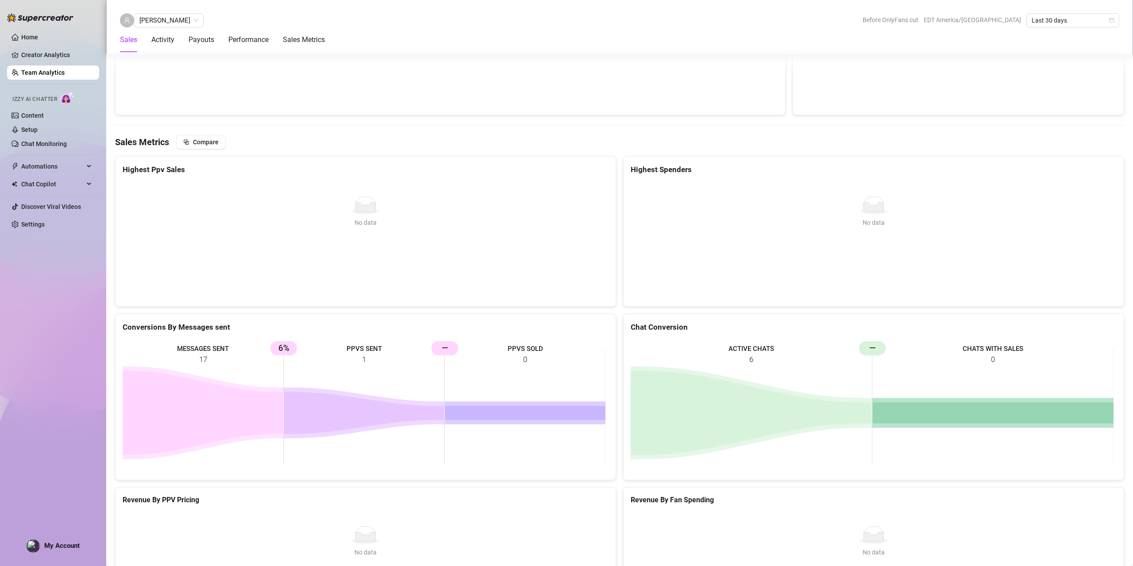
click at [48, 548] on span "My Account" at bounding box center [61, 546] width 35 height 8
click at [31, 547] on img at bounding box center [33, 546] width 12 height 12
click at [65, 544] on span "My Account" at bounding box center [61, 546] width 35 height 8
click at [33, 223] on link "Settings" at bounding box center [32, 224] width 23 height 7
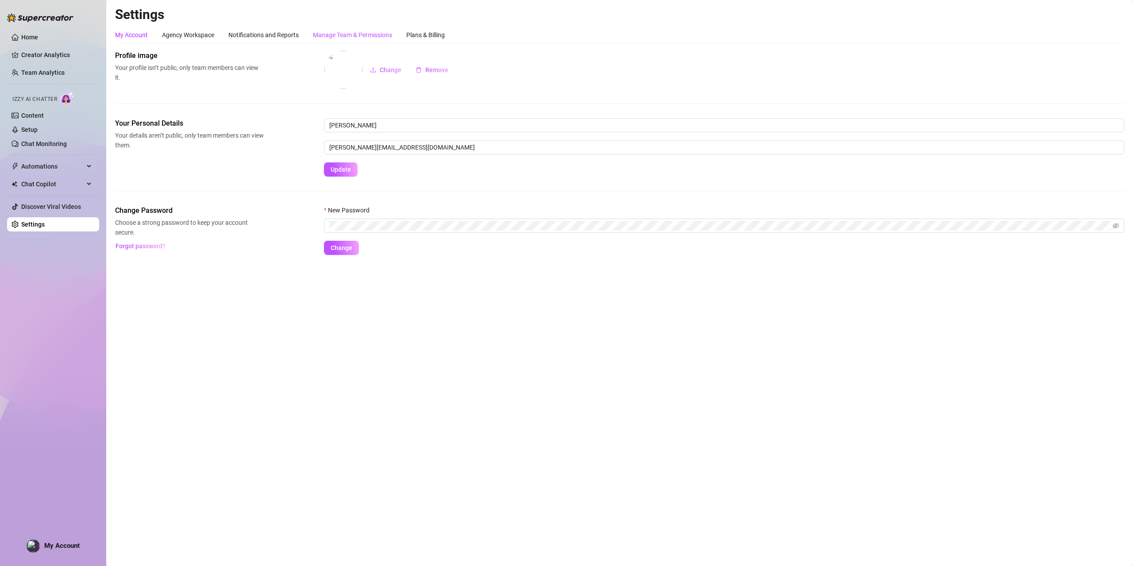
click at [364, 32] on div "Manage Team & Permissions" at bounding box center [352, 35] width 79 height 10
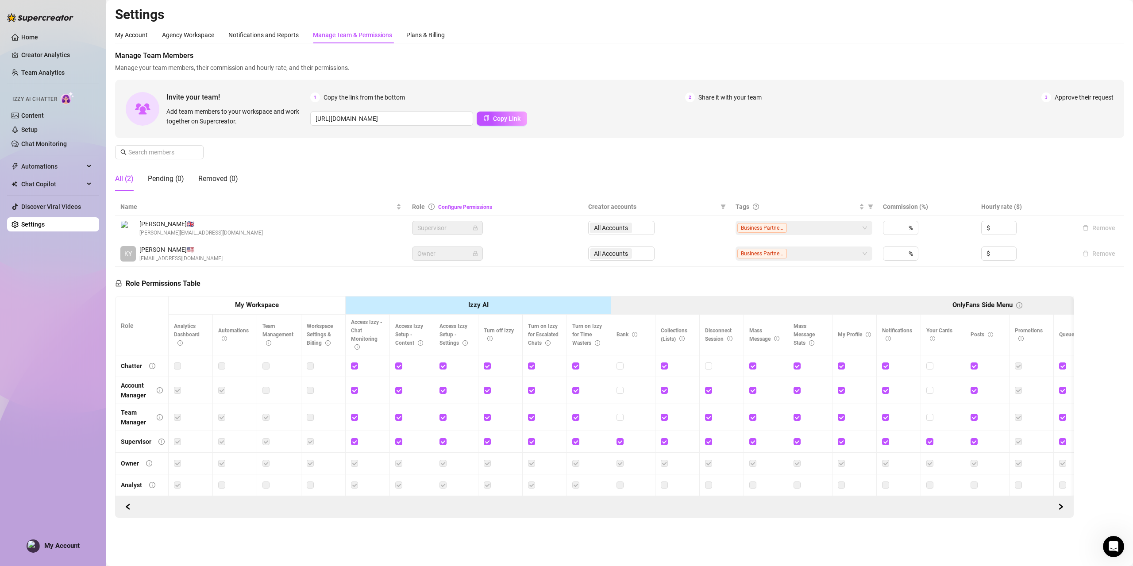
click at [279, 305] on th "My Workspace" at bounding box center [257, 305] width 177 height 18
click at [272, 305] on strong "My Workspace" at bounding box center [257, 305] width 44 height 8
click at [192, 224] on span "[PERSON_NAME] 🇬🇧" at bounding box center [200, 224] width 123 height 10
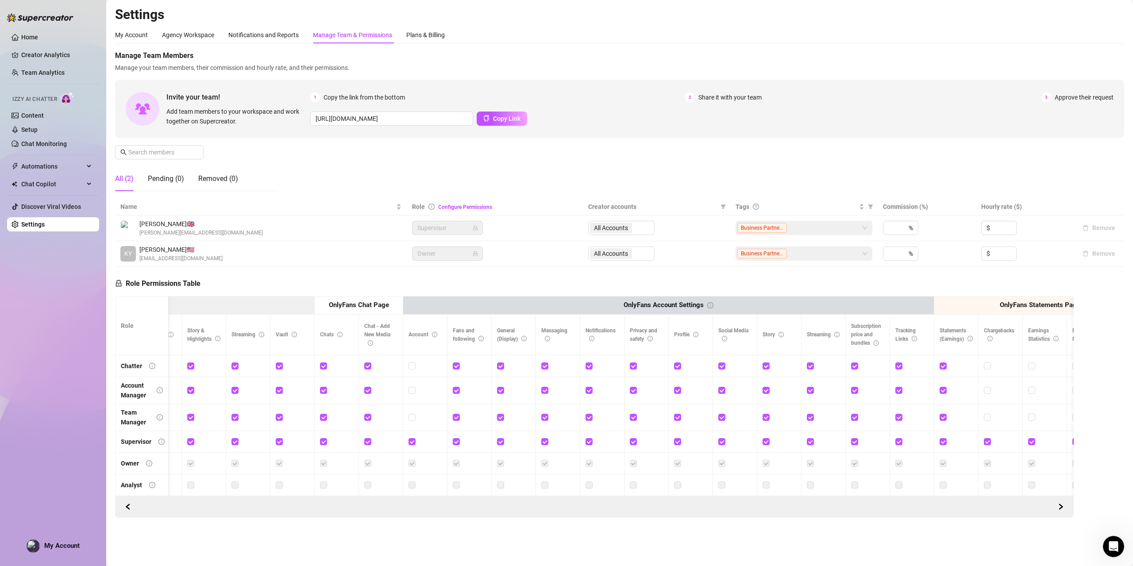
scroll to position [0, 945]
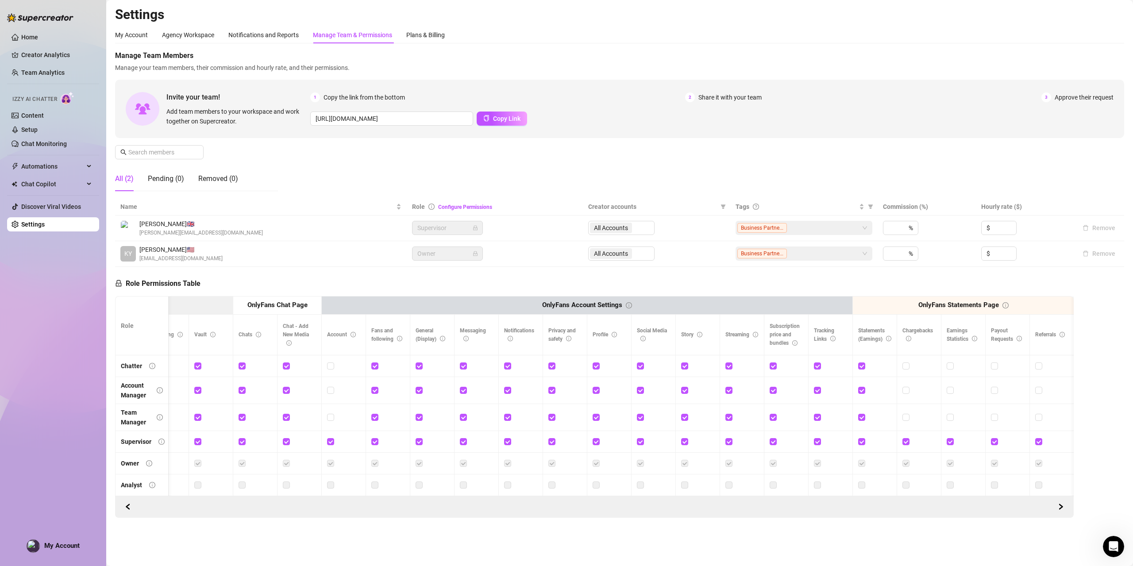
drag, startPoint x: 290, startPoint y: 303, endPoint x: 492, endPoint y: 319, distance: 202.9
click at [295, 304] on strong "OnlyFans Chat Page" at bounding box center [277, 305] width 60 height 8
click at [488, 307] on th "OnlyFans Account Settings" at bounding box center [587, 305] width 531 height 18
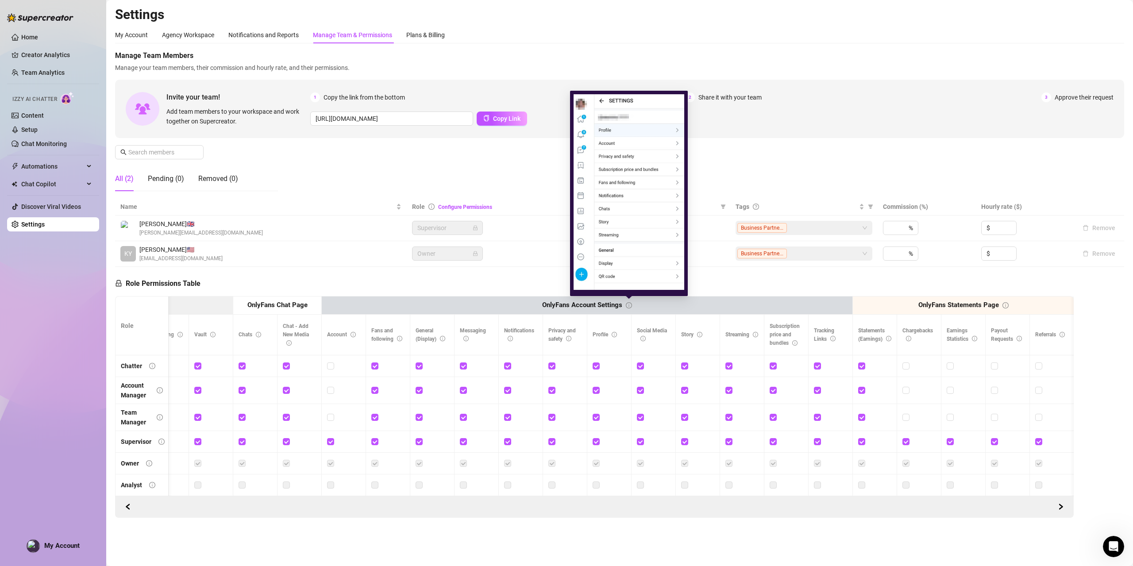
click at [629, 304] on icon "info-circle" at bounding box center [629, 305] width 1 height 3
click at [645, 248] on img at bounding box center [628, 192] width 111 height 196
click at [627, 305] on icon "info-circle" at bounding box center [629, 305] width 6 height 6
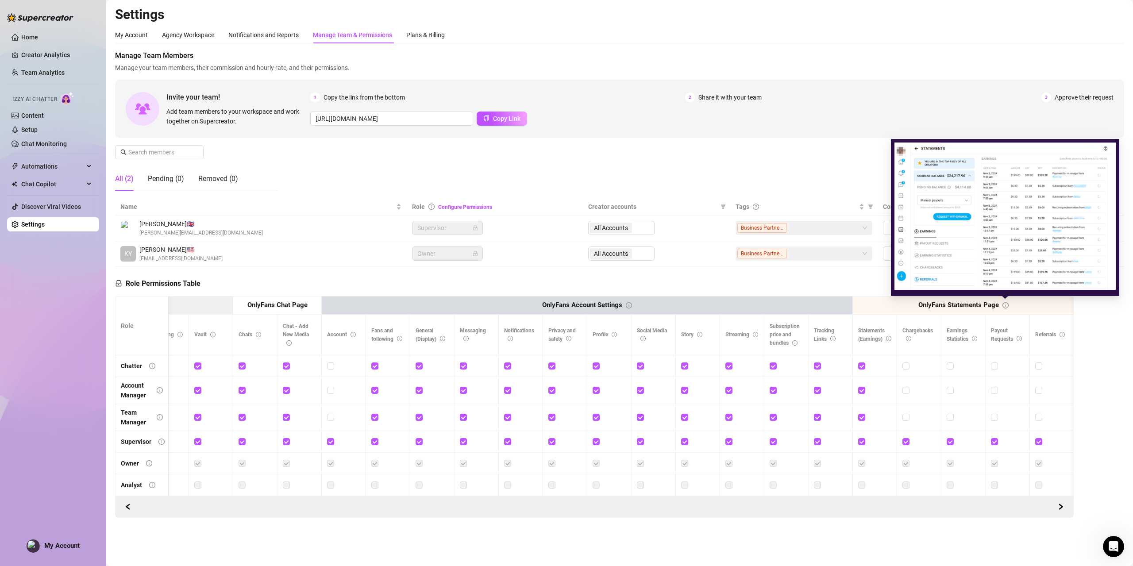
click at [1004, 304] on icon "info-circle" at bounding box center [1005, 305] width 6 height 6
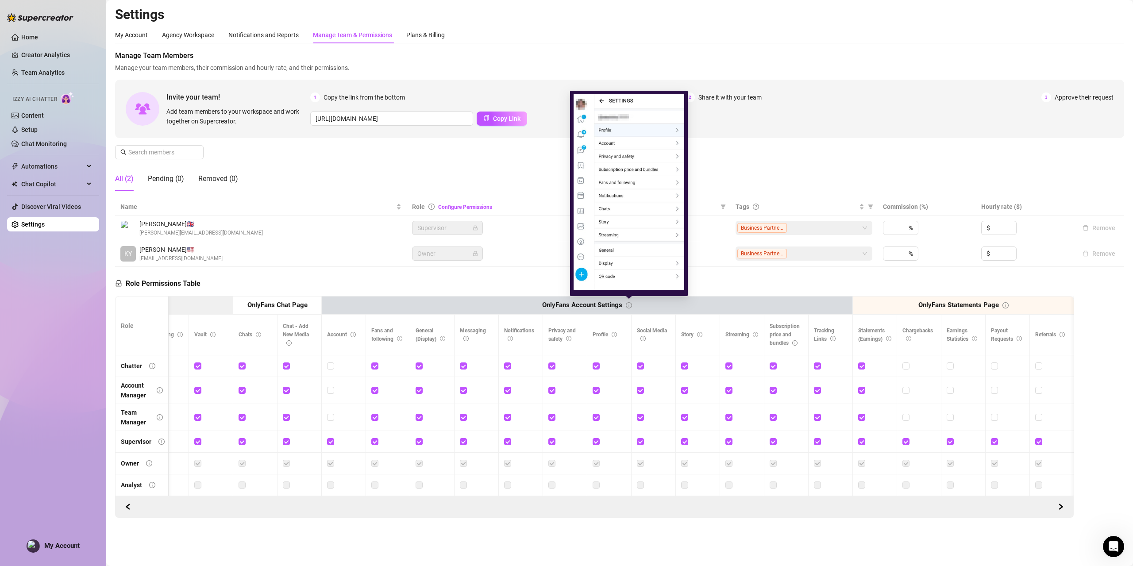
click at [629, 306] on icon "info-circle" at bounding box center [629, 305] width 6 height 6
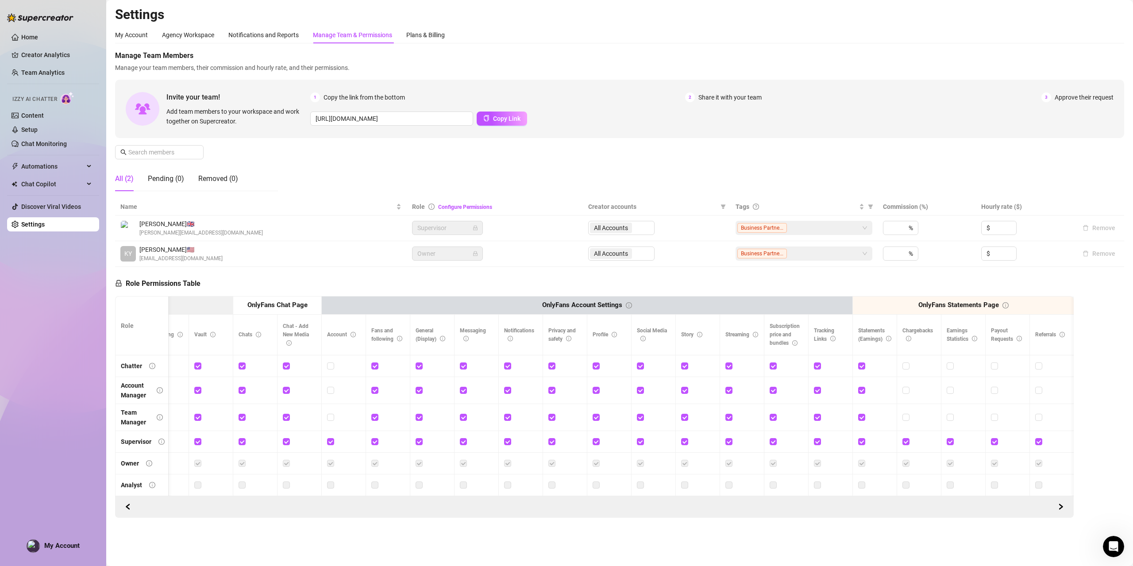
drag, startPoint x: 122, startPoint y: 503, endPoint x: 124, endPoint y: 512, distance: 9.0
click at [122, 503] on div at bounding box center [594, 507] width 958 height 22
click at [124, 512] on button "button" at bounding box center [128, 507] width 14 height 14
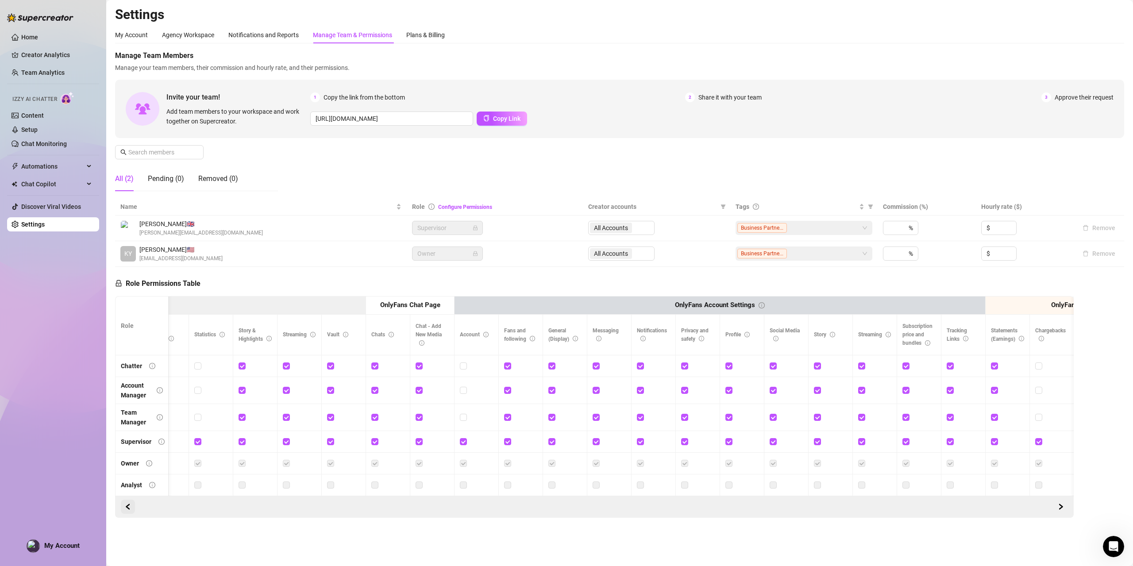
click at [127, 509] on icon "left" at bounding box center [127, 506] width 3 height 5
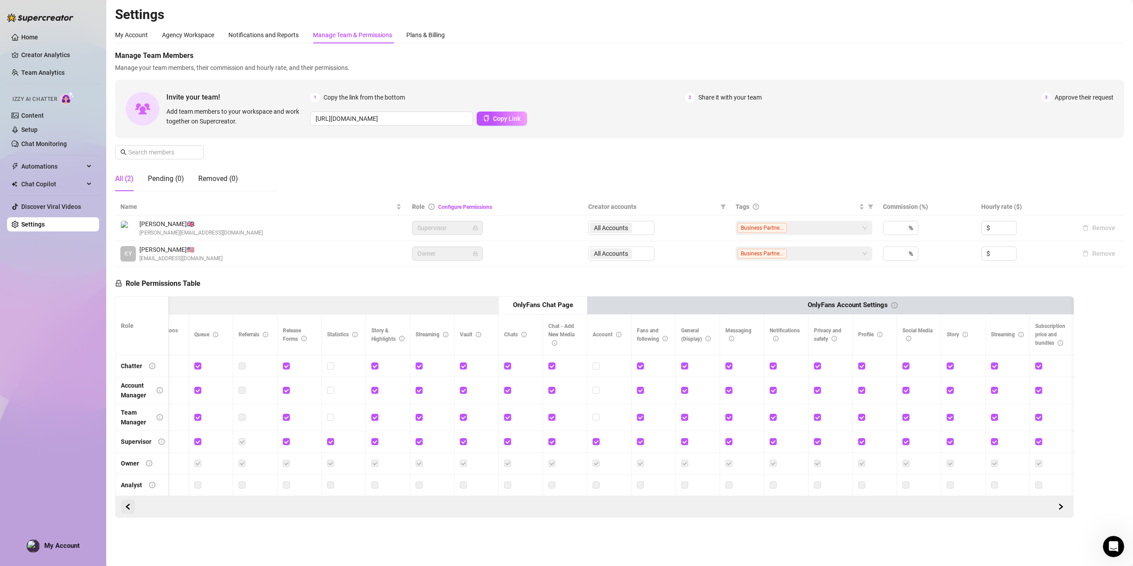
click at [128, 510] on icon "left" at bounding box center [128, 507] width 6 height 6
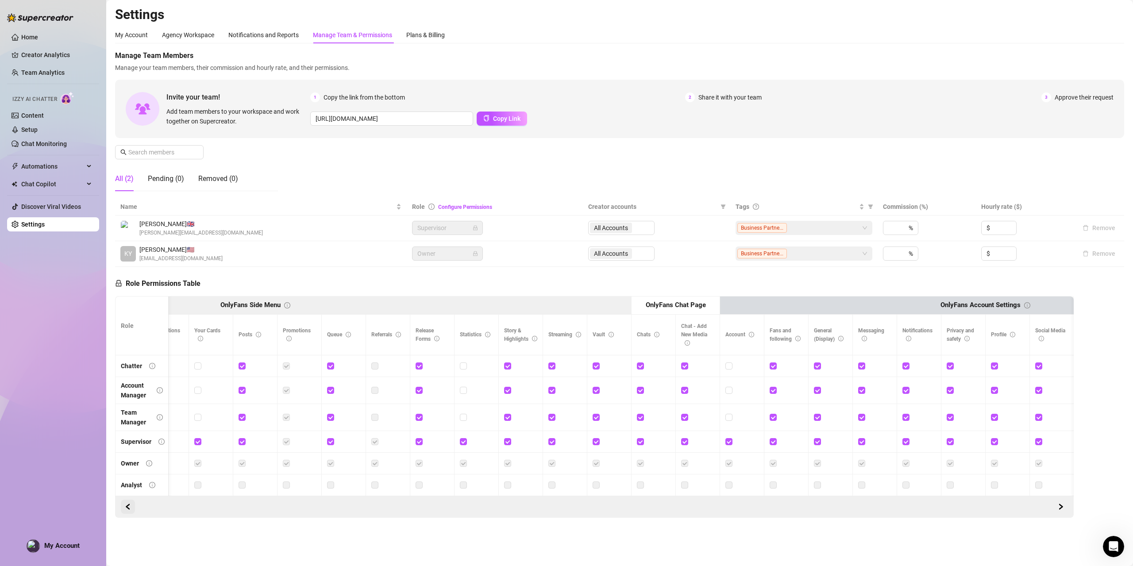
click at [128, 510] on icon "left" at bounding box center [128, 507] width 6 height 6
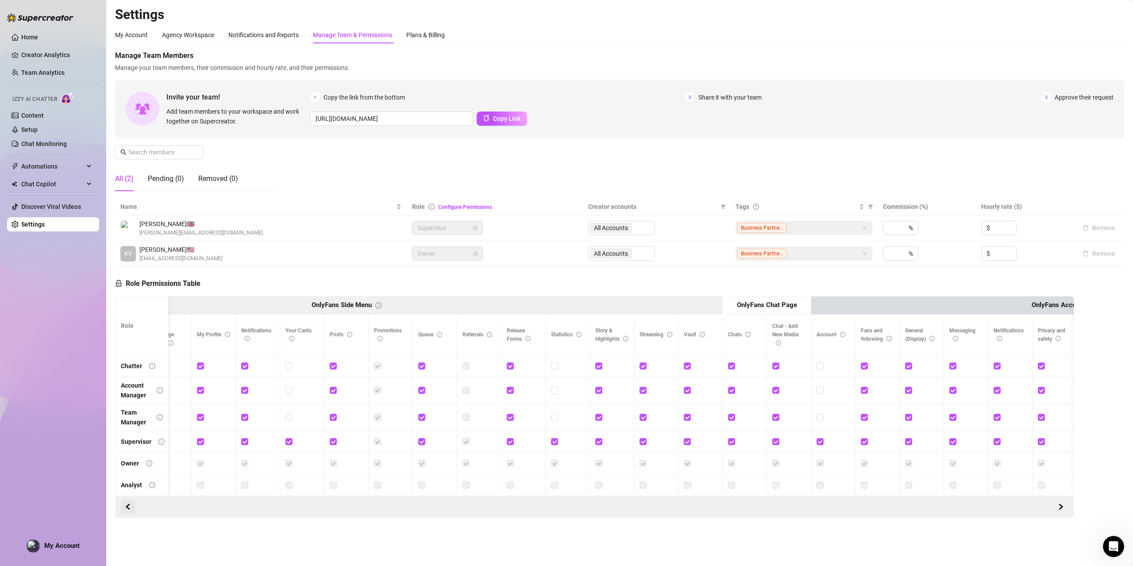
click at [128, 510] on icon "left" at bounding box center [128, 507] width 6 height 6
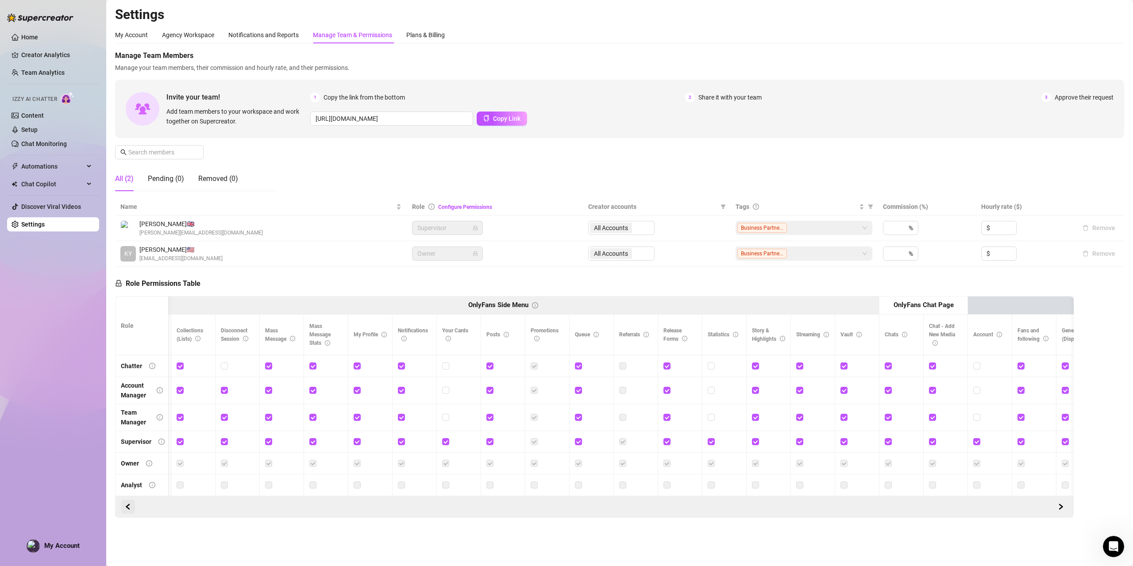
click at [128, 510] on icon "left" at bounding box center [128, 507] width 6 height 6
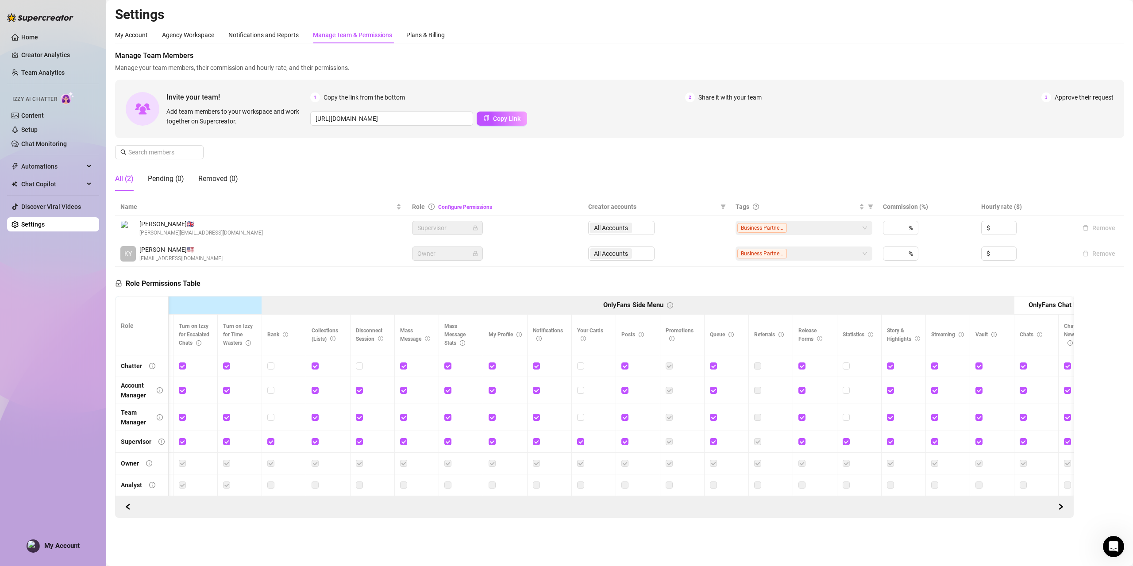
click at [227, 306] on th "Izzy AI" at bounding box center [128, 305] width 265 height 18
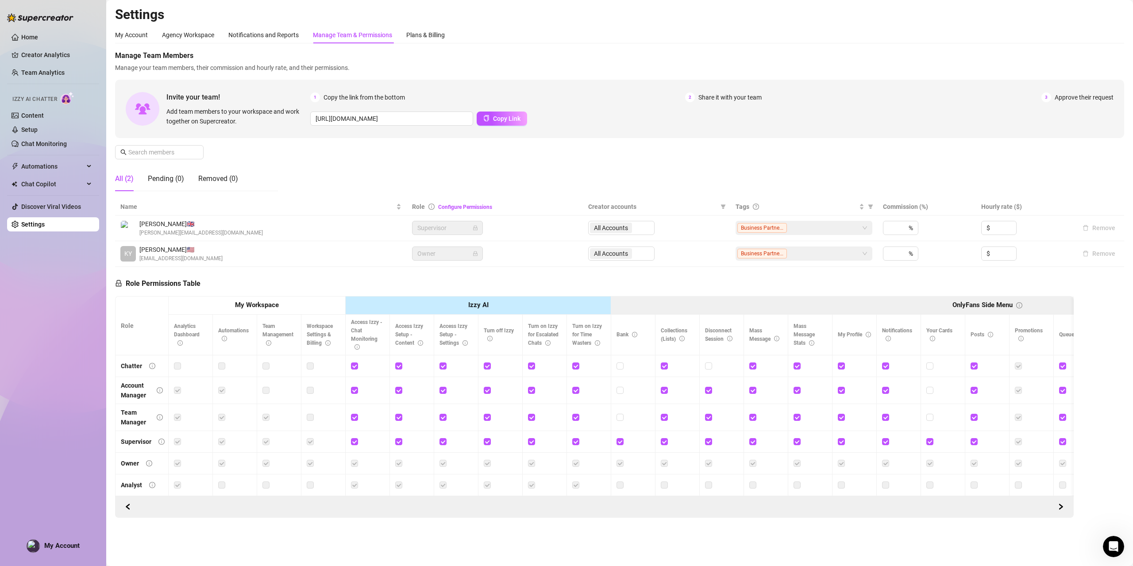
click at [255, 306] on strong "My Workspace" at bounding box center [257, 305] width 44 height 8
drag, startPoint x: 280, startPoint y: 29, endPoint x: 277, endPoint y: 34, distance: 5.7
click at [280, 30] on div "Notifications and Reports" at bounding box center [263, 35] width 70 height 17
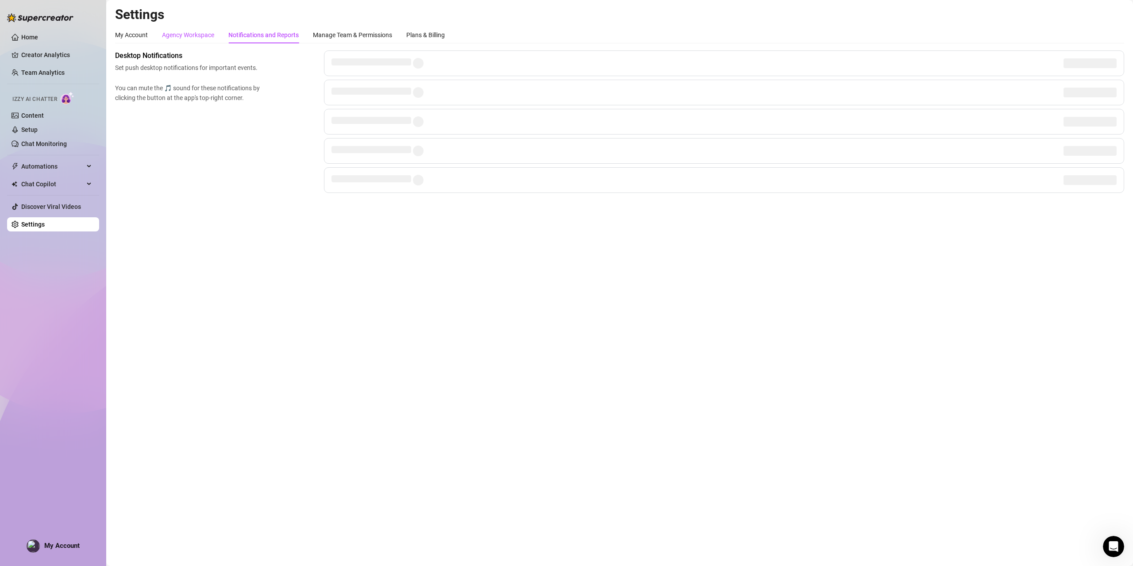
click at [188, 34] on div "Agency Workspace" at bounding box center [188, 35] width 52 height 10
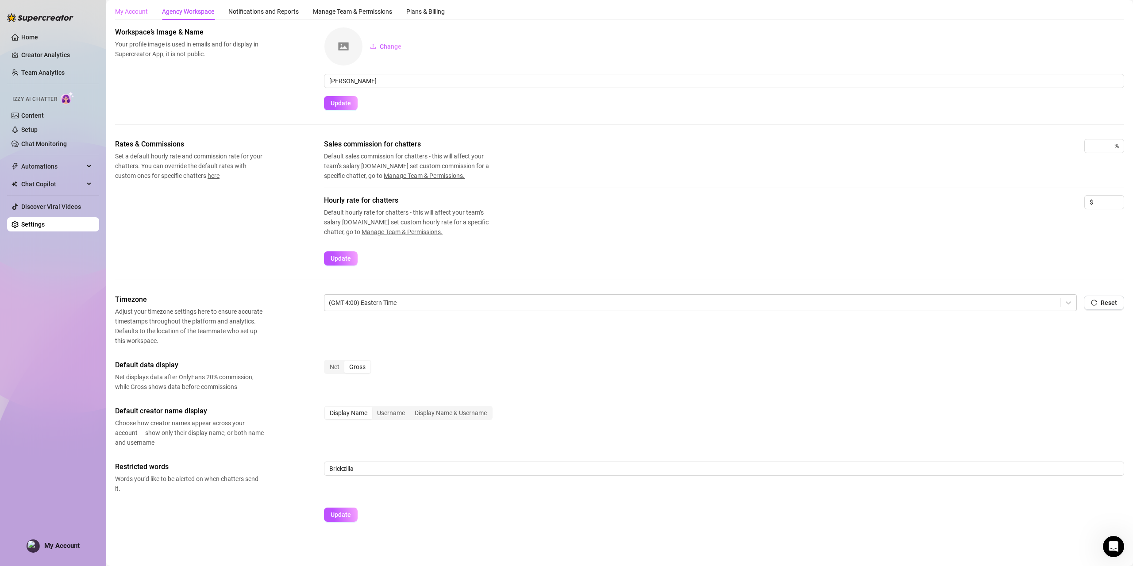
click at [135, 16] on div "My Account" at bounding box center [131, 11] width 33 height 17
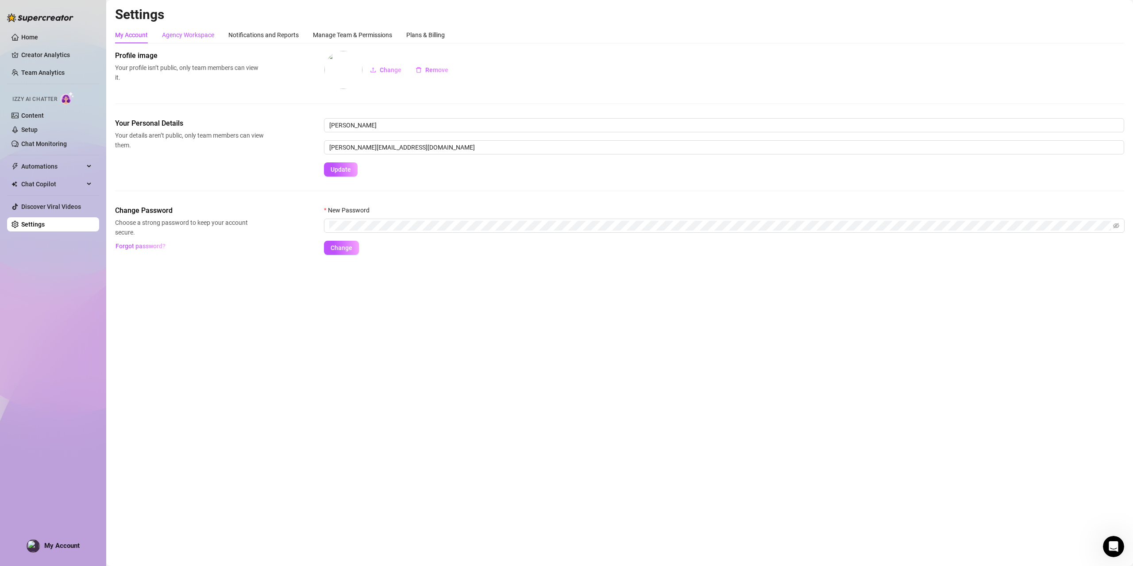
click at [184, 31] on div "Agency Workspace" at bounding box center [188, 35] width 52 height 10
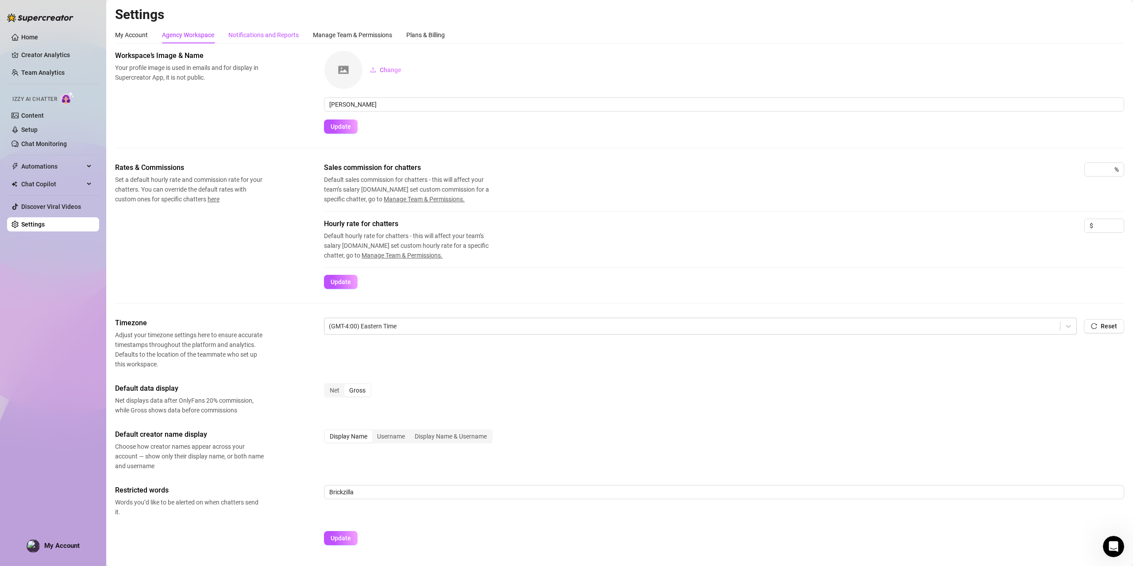
click at [247, 34] on div "Notifications and Reports" at bounding box center [263, 35] width 70 height 10
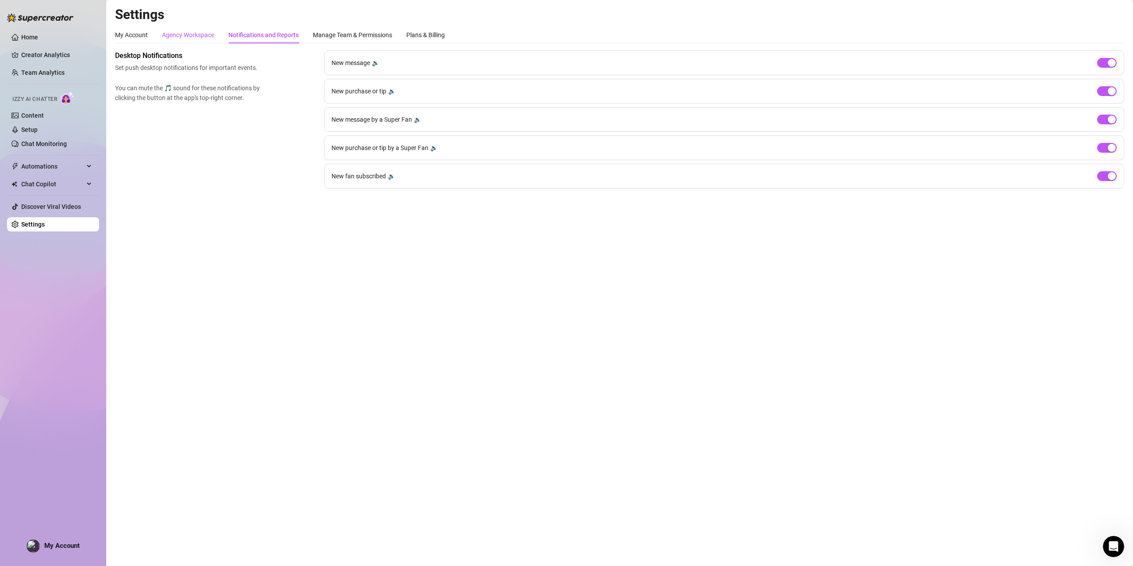
click at [201, 36] on div "Agency Workspace" at bounding box center [188, 35] width 52 height 10
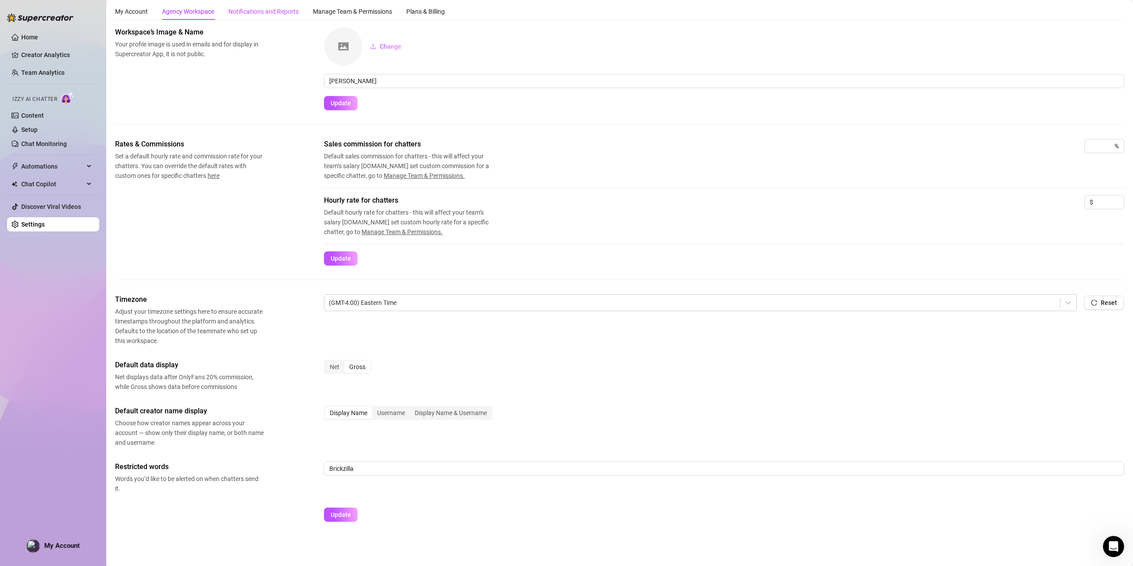
click at [243, 14] on div "Notifications and Reports" at bounding box center [263, 12] width 70 height 10
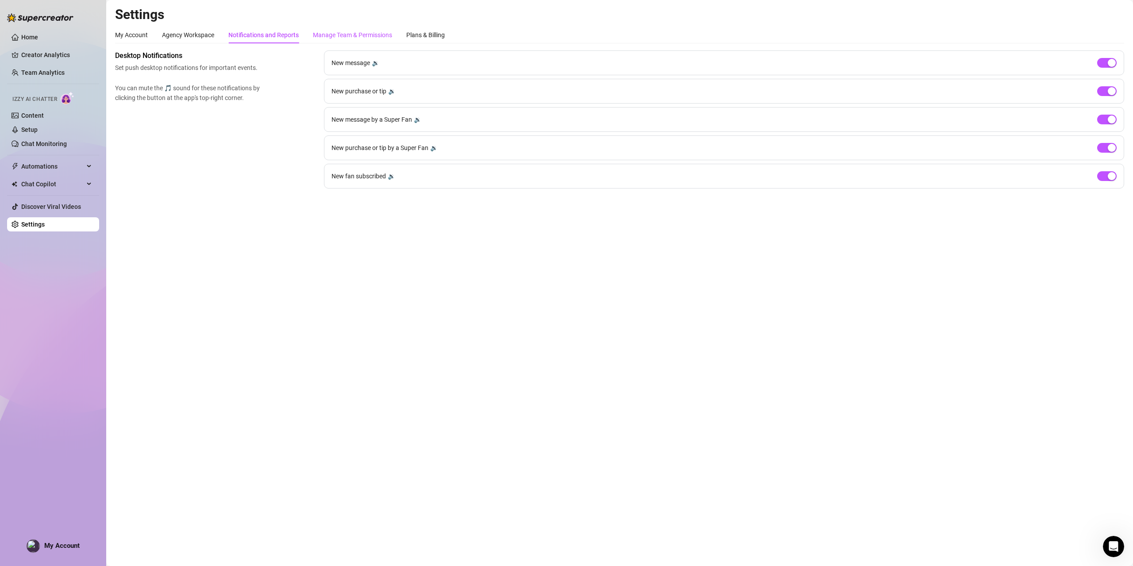
click at [334, 38] on div "Manage Team & Permissions" at bounding box center [352, 35] width 79 height 10
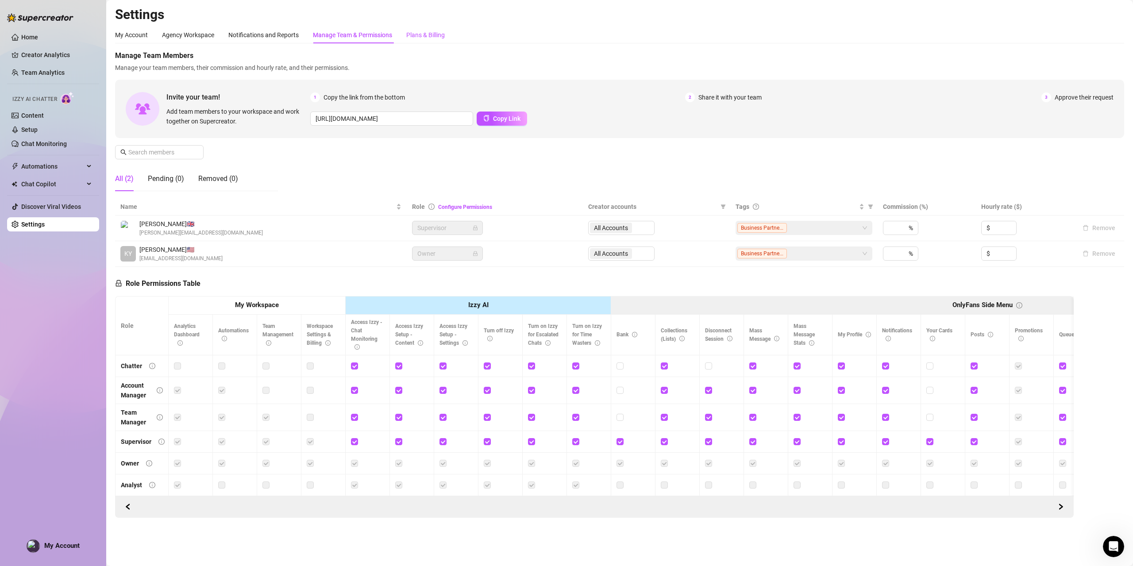
click at [424, 35] on div "Plans & Billing" at bounding box center [425, 35] width 38 height 10
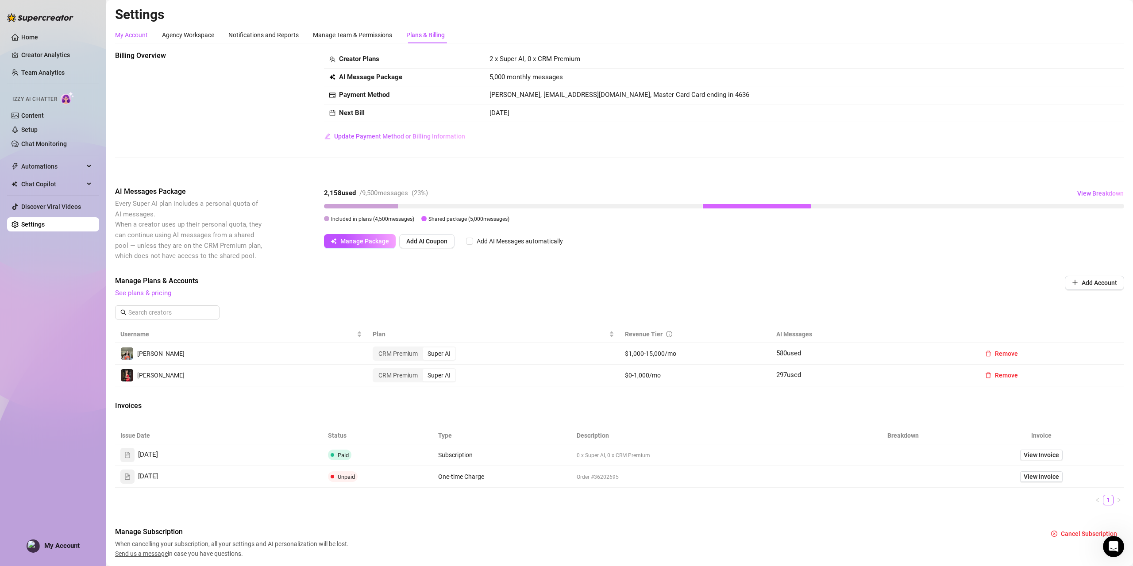
click at [131, 35] on div "My Account" at bounding box center [131, 35] width 33 height 10
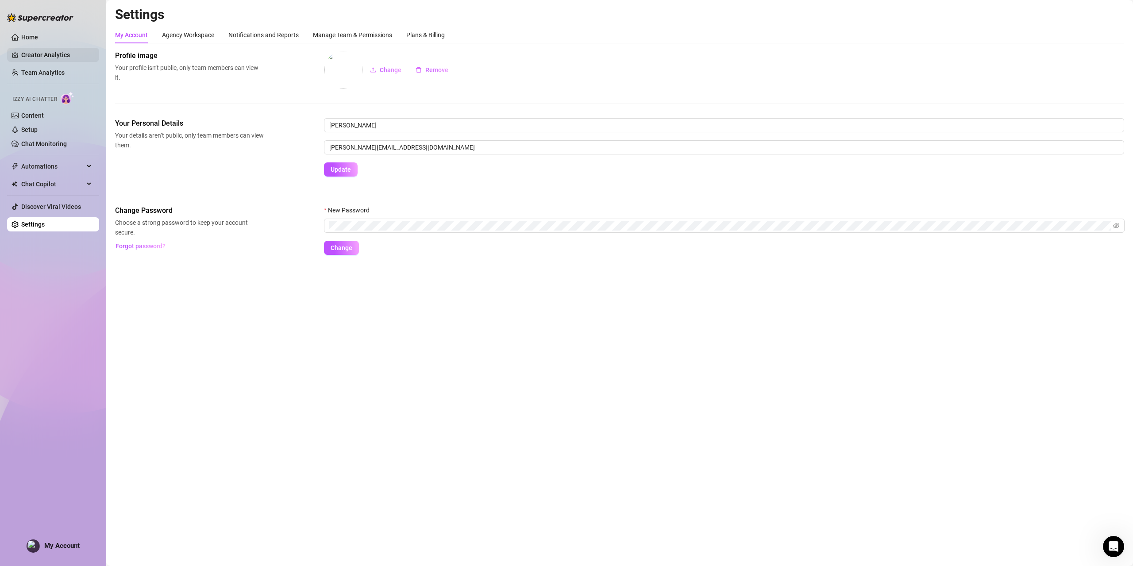
click at [46, 57] on link "Creator Analytics" at bounding box center [56, 55] width 71 height 14
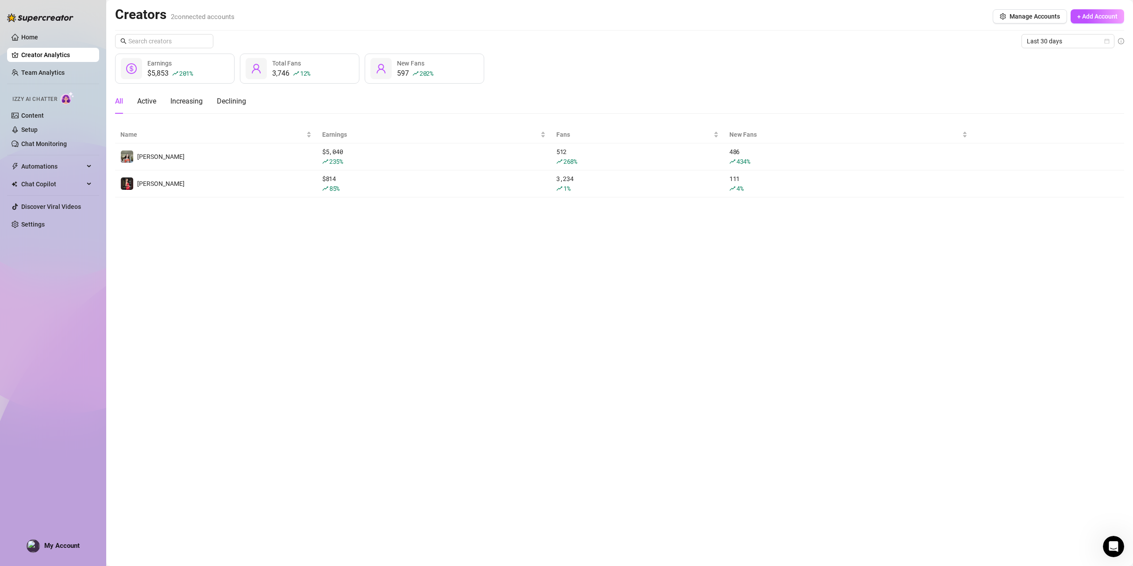
click at [42, 65] on ul "Home Creator Analytics Team Analytics Izzy AI Chatter Content Setup Chat Monito…" at bounding box center [53, 131] width 92 height 208
click at [39, 74] on link "Team Analytics" at bounding box center [42, 72] width 43 height 7
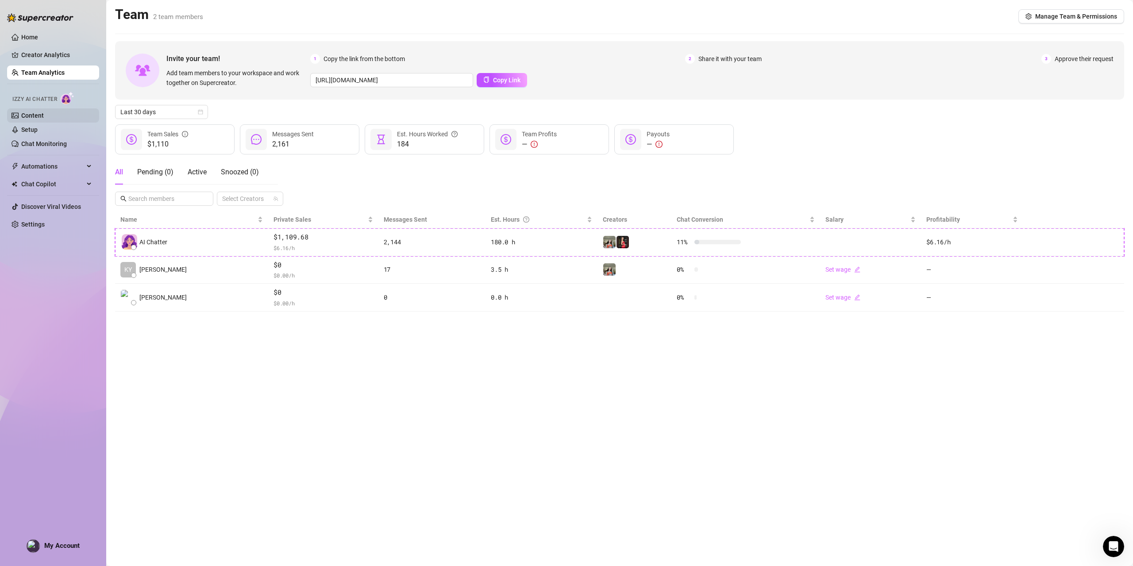
click at [28, 113] on link "Content" at bounding box center [32, 115] width 23 height 7
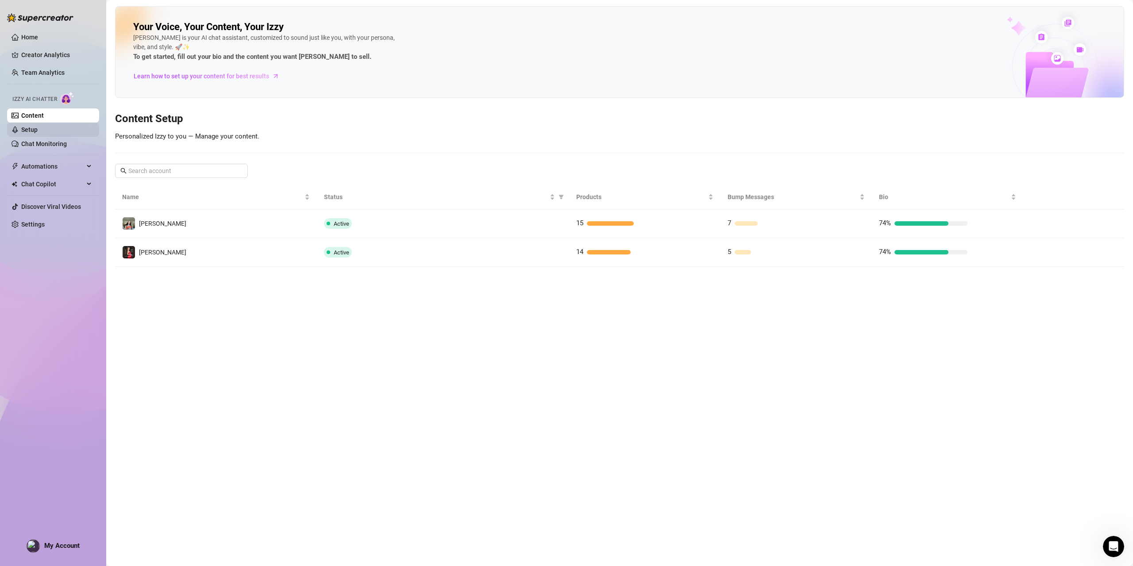
click at [27, 131] on link "Setup" at bounding box center [29, 129] width 16 height 7
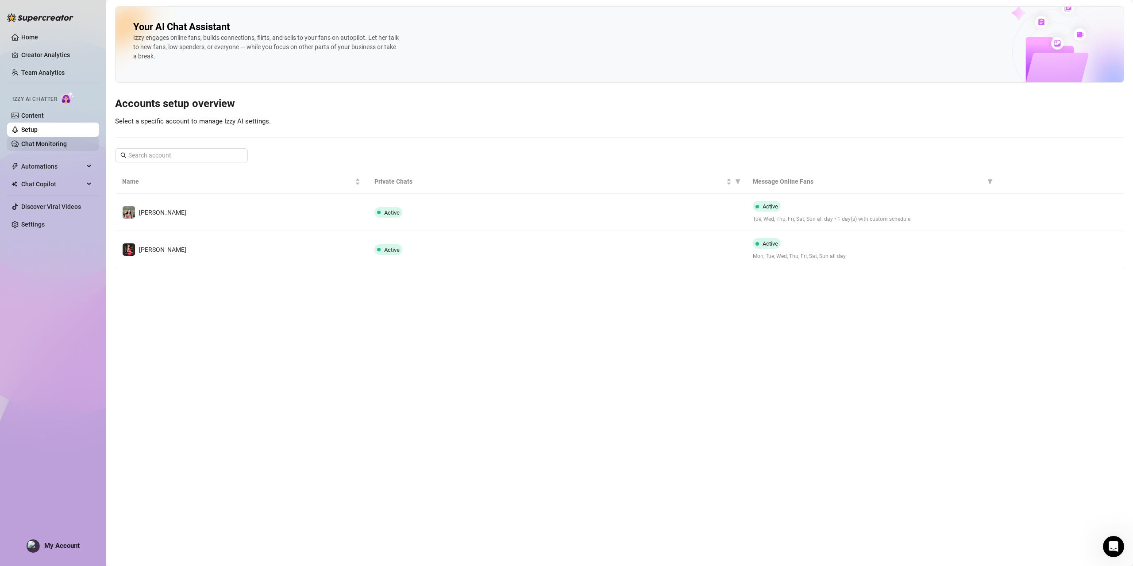
click at [50, 142] on link "Chat Monitoring" at bounding box center [44, 143] width 46 height 7
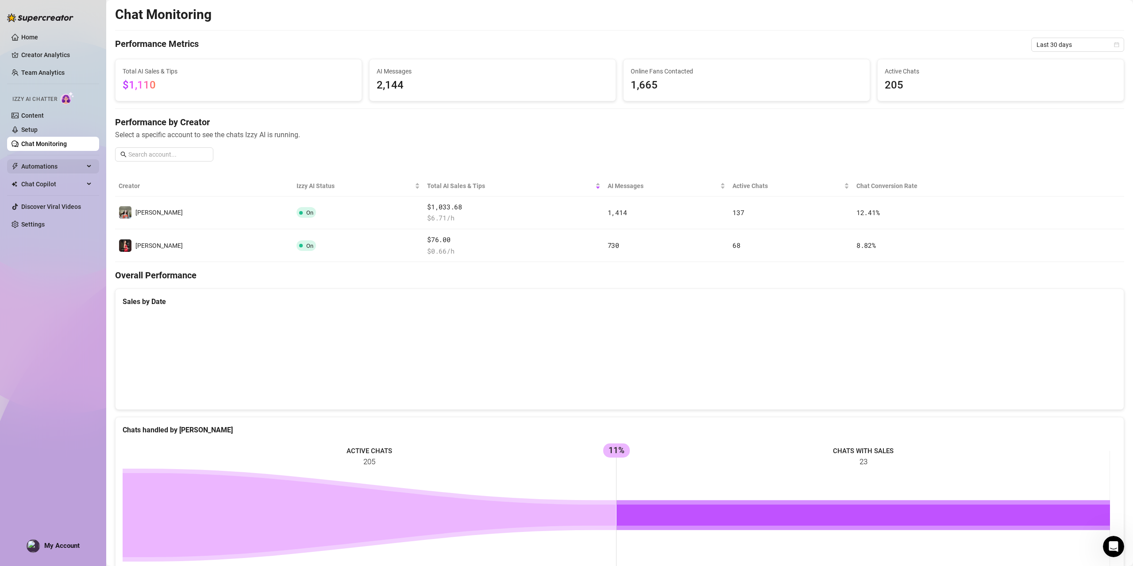
click at [41, 164] on span "Automations" at bounding box center [52, 166] width 63 height 14
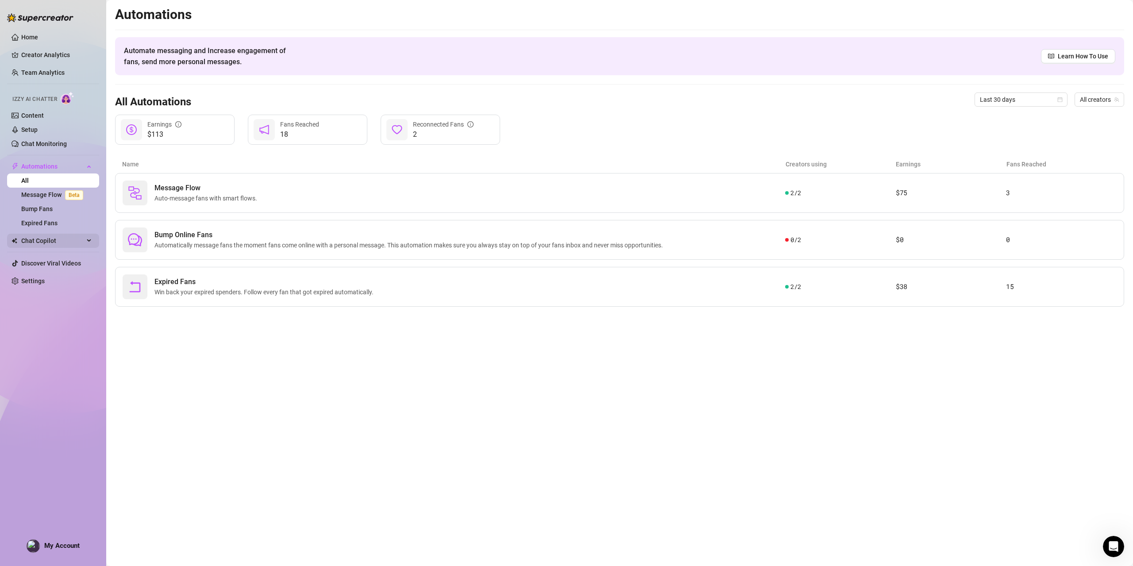
click at [42, 239] on span "Chat Copilot" at bounding box center [52, 241] width 63 height 14
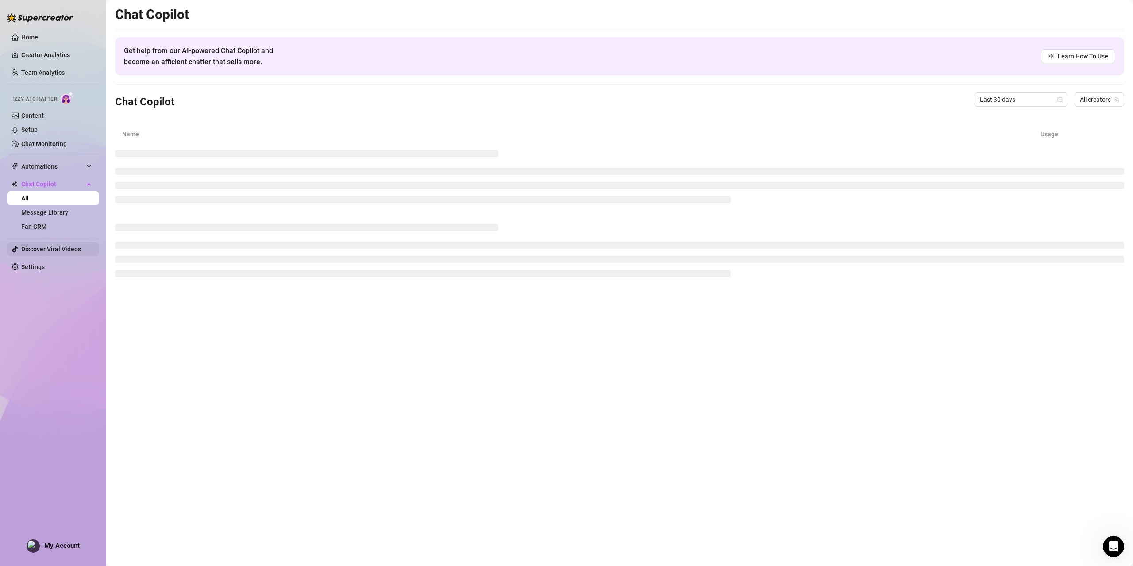
click at [55, 250] on link "Discover Viral Videos" at bounding box center [51, 249] width 60 height 7
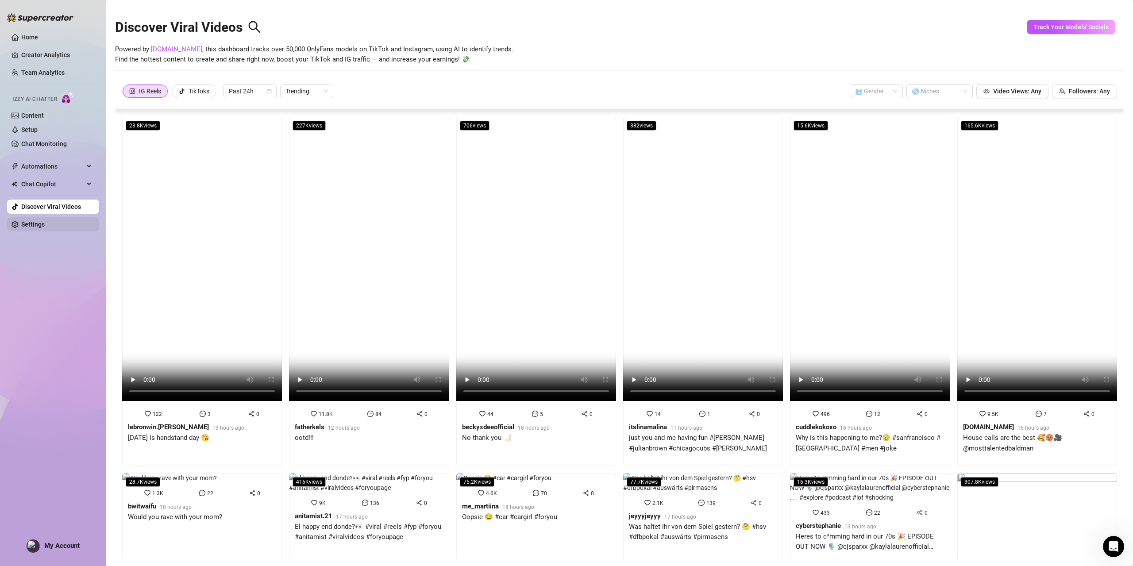
click at [33, 224] on link "Settings" at bounding box center [32, 224] width 23 height 7
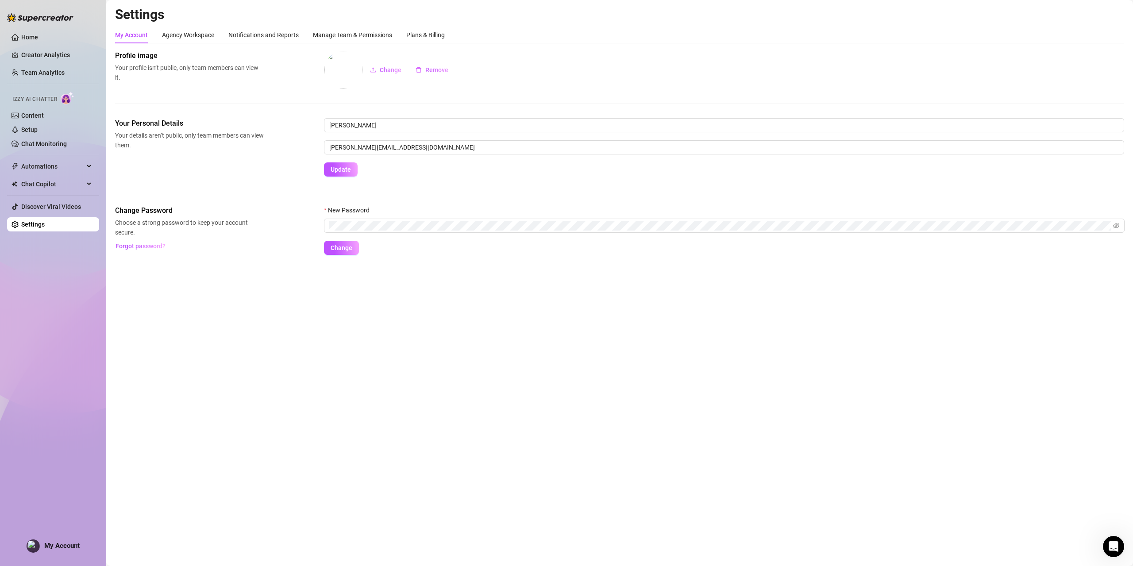
click at [43, 15] on img at bounding box center [40, 17] width 66 height 9
drag, startPoint x: 34, startPoint y: 15, endPoint x: 31, endPoint y: 25, distance: 9.7
click at [33, 16] on img at bounding box center [40, 17] width 66 height 9
click at [29, 36] on link "Home" at bounding box center [29, 37] width 17 height 7
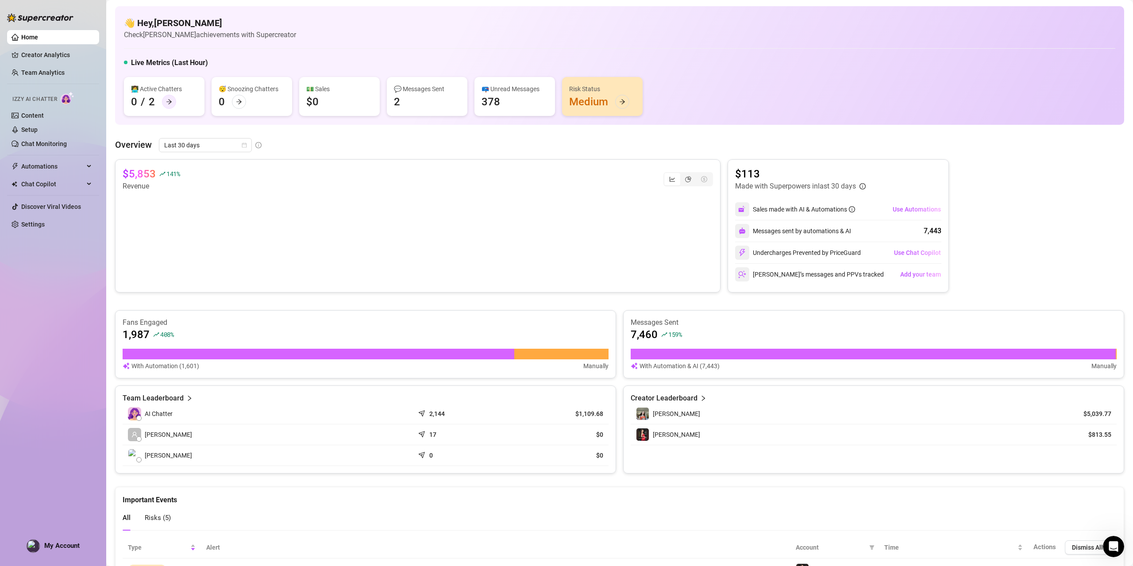
click at [169, 100] on icon "arrow-right" at bounding box center [169, 102] width 6 height 6
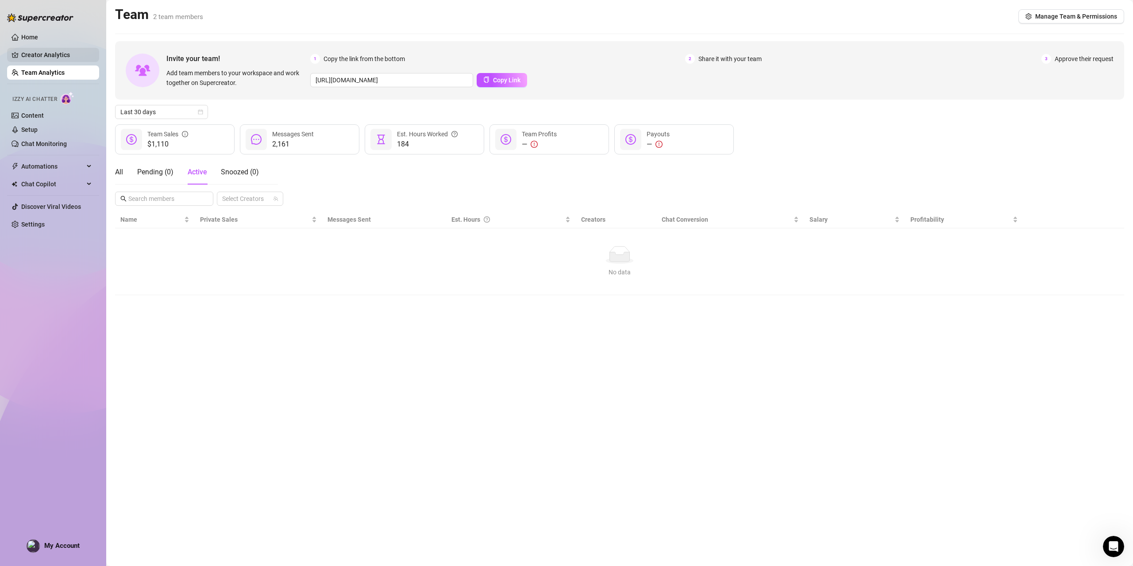
click at [53, 57] on link "Creator Analytics" at bounding box center [56, 55] width 71 height 14
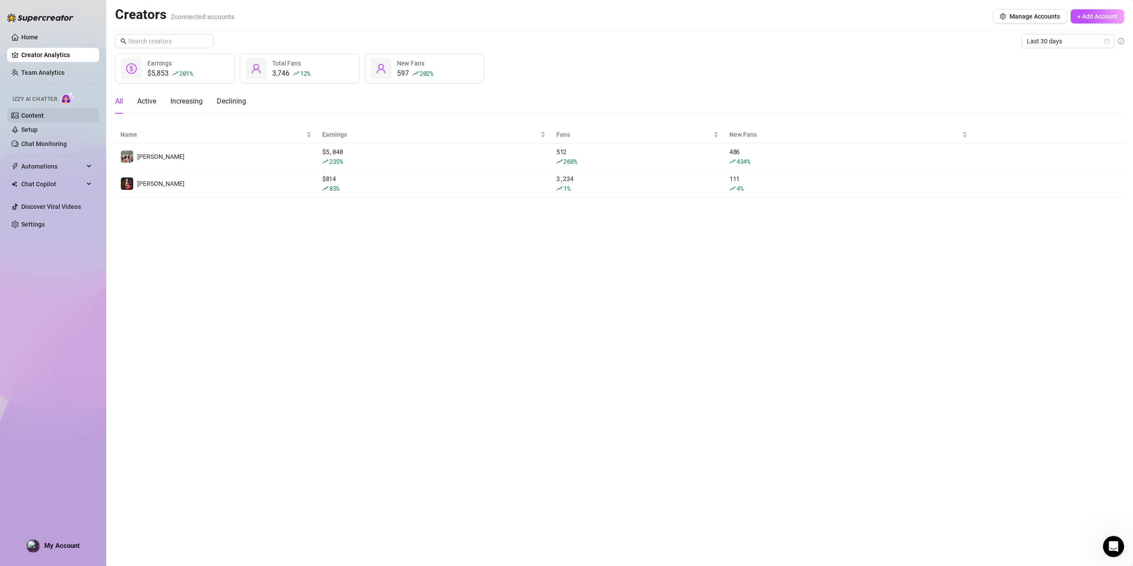
click at [35, 114] on link "Content" at bounding box center [32, 115] width 23 height 7
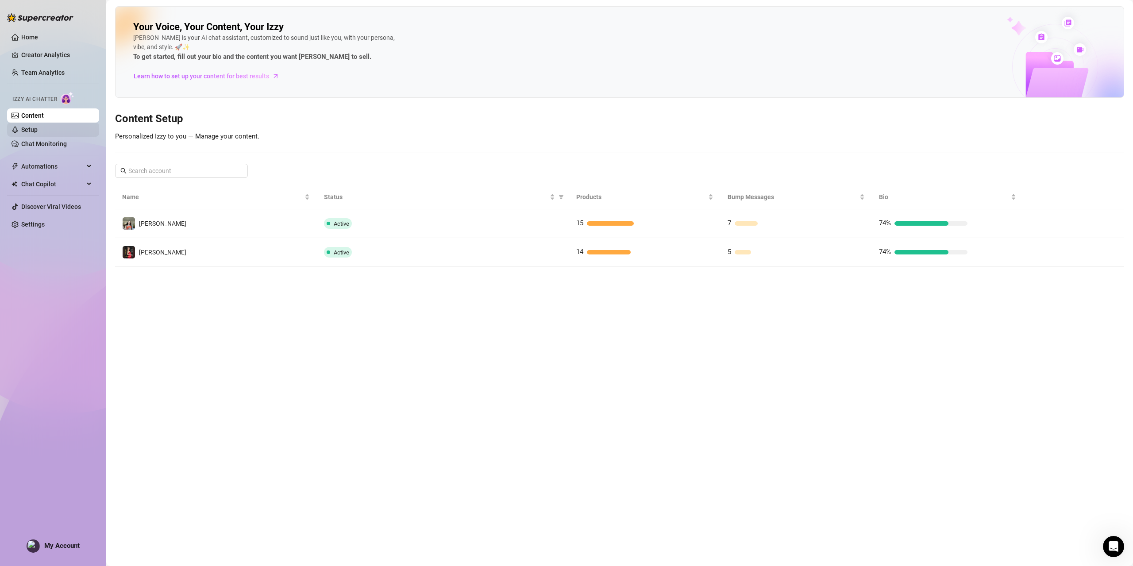
click at [38, 129] on link "Setup" at bounding box center [29, 129] width 16 height 7
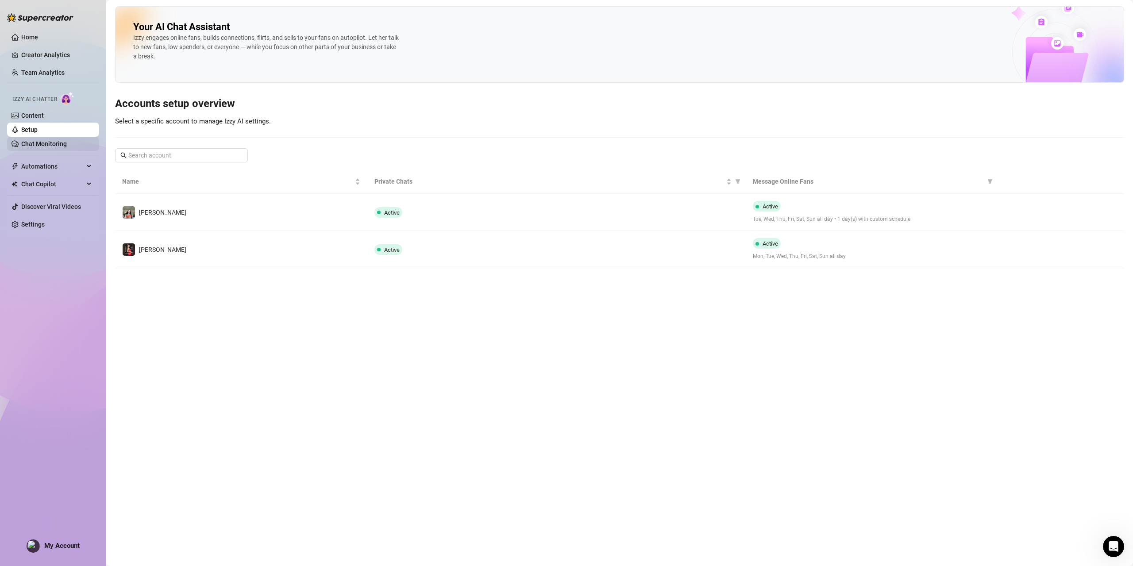
click at [36, 140] on link "Chat Monitoring" at bounding box center [44, 143] width 46 height 7
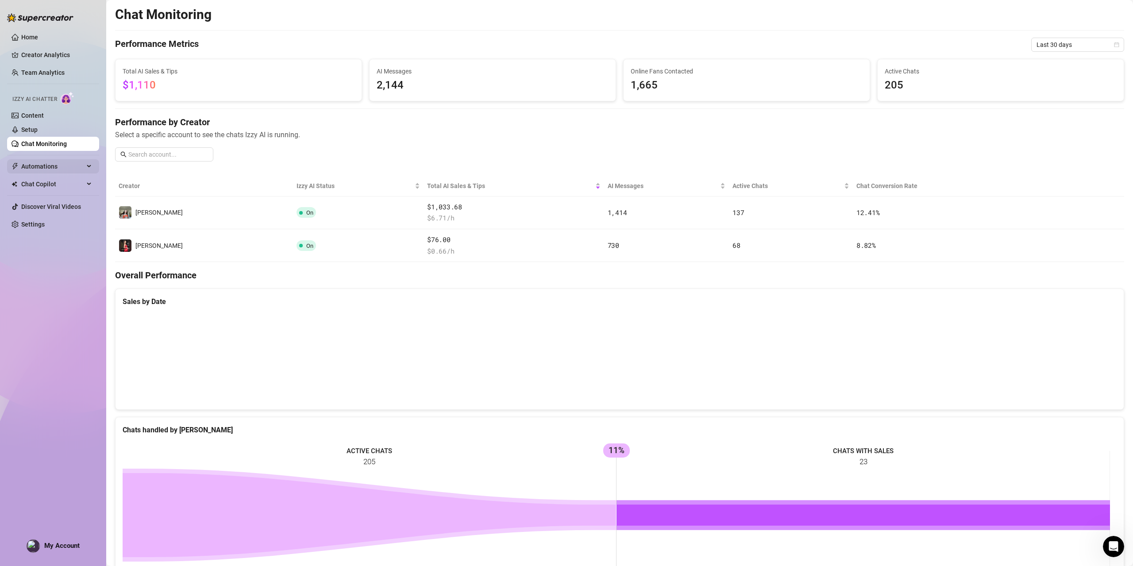
click at [46, 162] on span "Automations" at bounding box center [52, 166] width 63 height 14
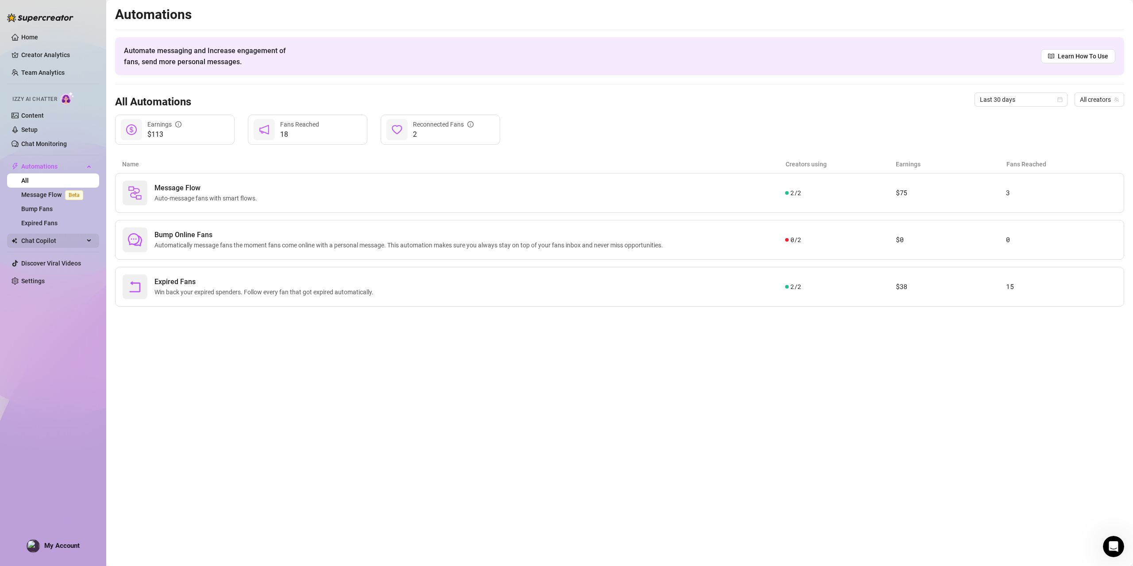
click at [52, 239] on span "Chat Copilot" at bounding box center [52, 241] width 63 height 14
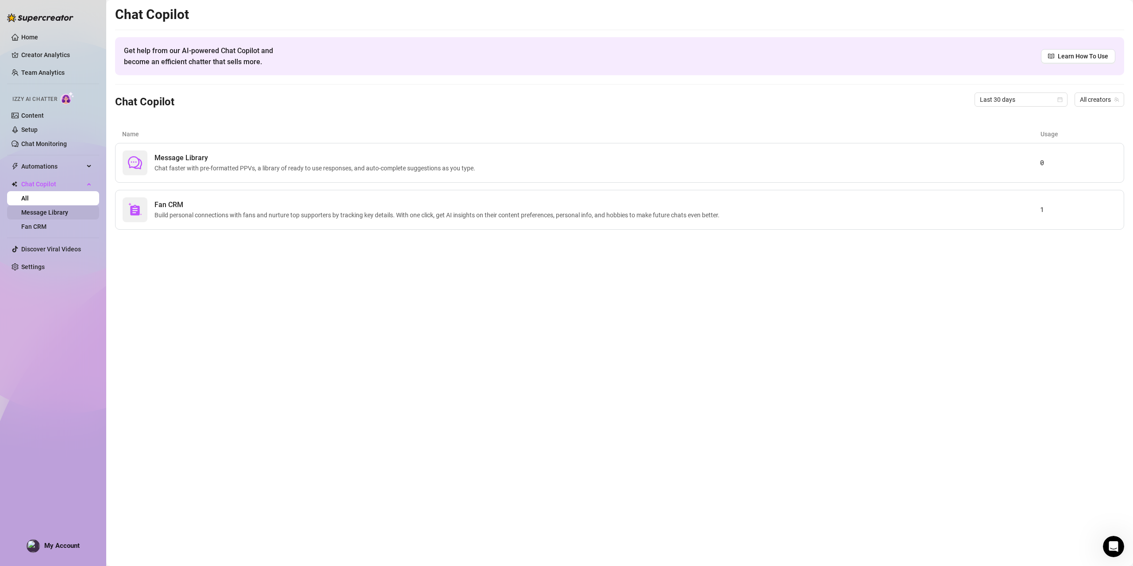
click at [58, 211] on link "Message Library" at bounding box center [44, 212] width 47 height 7
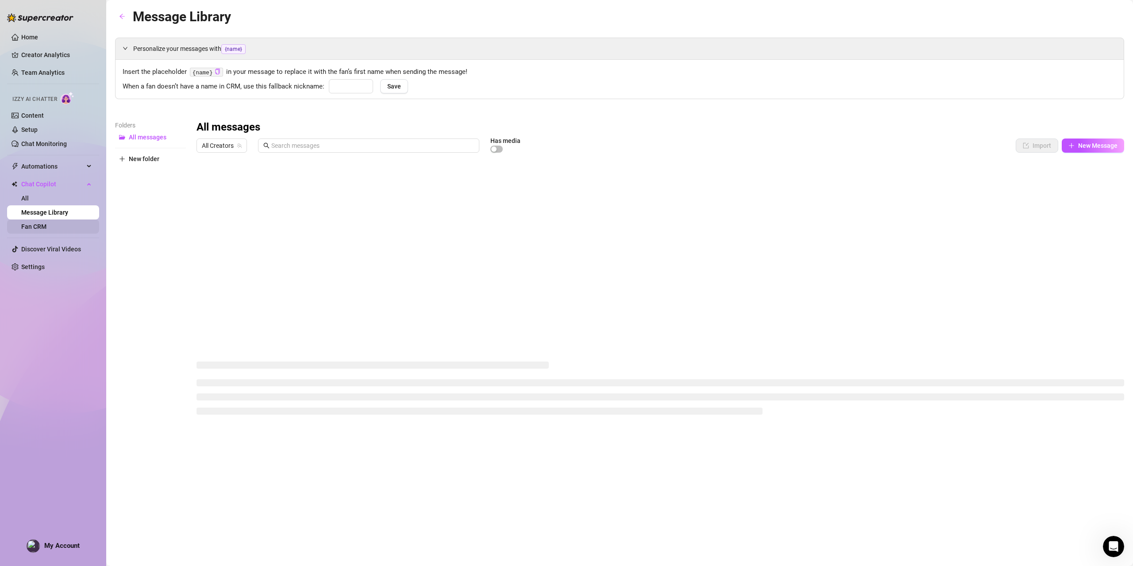
type input "babe"
